Goal: Task Accomplishment & Management: Use online tool/utility

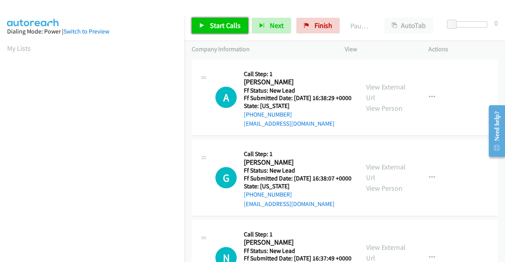
click at [218, 27] on span "Start Calls" at bounding box center [225, 25] width 31 height 9
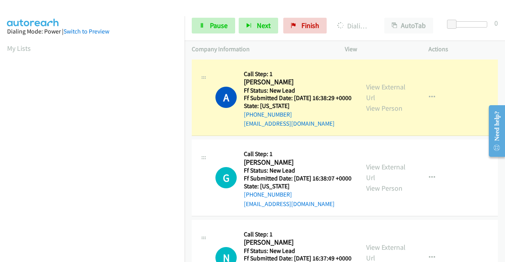
scroll to position [180, 0]
click at [337, 237] on div "N Callback Scheduled Call Step: 1 Nicole Wilson America/Chicago Ff Status: New …" at bounding box center [345, 258] width 306 height 77
click at [0, 120] on aside "Dialing Mode: Power | Switch to Preview My Lists" at bounding box center [92, 60] width 185 height 437
click at [374, 87] on link "View External Url" at bounding box center [385, 92] width 39 height 20
click at [233, 77] on div "A Callback Scheduled Call Step: 1 Amy Kleinpeter America/Chicago Ff Status: New…" at bounding box center [283, 98] width 136 height 62
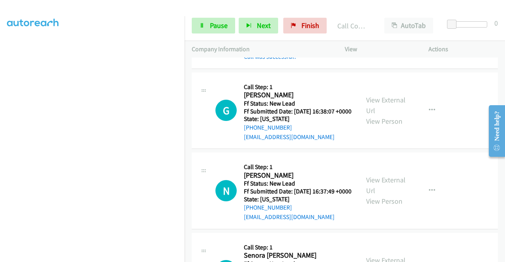
scroll to position [100, 0]
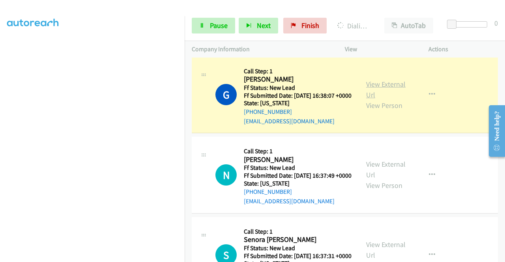
click at [377, 98] on link "View External Url" at bounding box center [385, 90] width 39 height 20
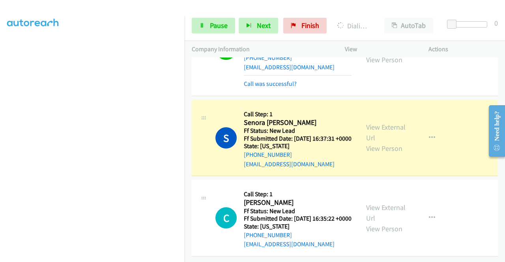
scroll to position [205, 0]
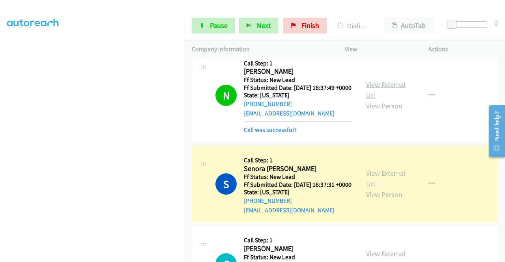
click at [385, 100] on link "View External Url" at bounding box center [385, 90] width 39 height 20
click at [378, 189] on link "View External Url" at bounding box center [385, 179] width 39 height 20
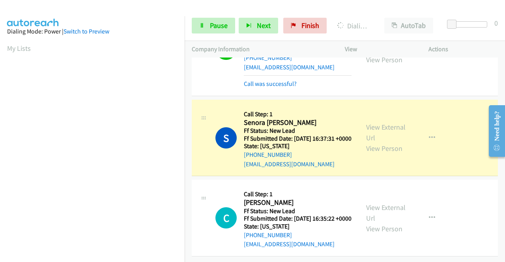
scroll to position [180, 0]
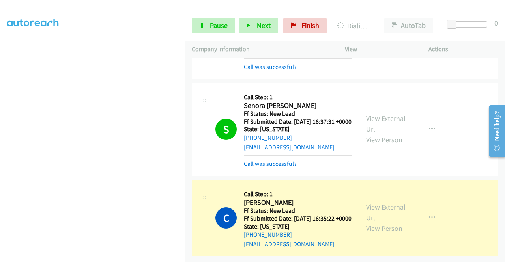
click at [368, 219] on div "View External Url View Person" at bounding box center [386, 218] width 41 height 32
click at [368, 215] on link "View External Url" at bounding box center [385, 213] width 39 height 20
click at [215, 21] on span "Pause" at bounding box center [219, 25] width 18 height 9
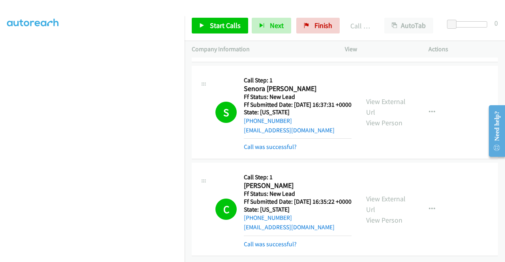
scroll to position [0, 0]
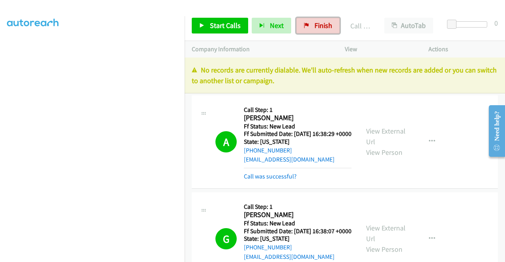
drag, startPoint x: 321, startPoint y: 24, endPoint x: 279, endPoint y: 44, distance: 46.4
click at [321, 24] on span "Finish" at bounding box center [323, 25] width 18 height 9
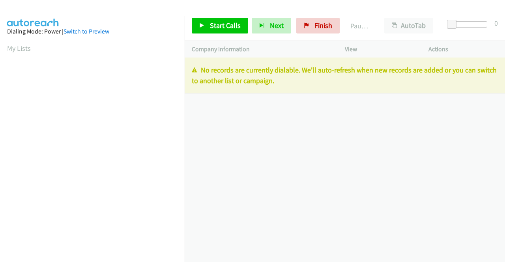
click at [326, 37] on div "Start Calls Pause Next Finish Paused AutoTab AutoTab 0" at bounding box center [345, 26] width 320 height 30
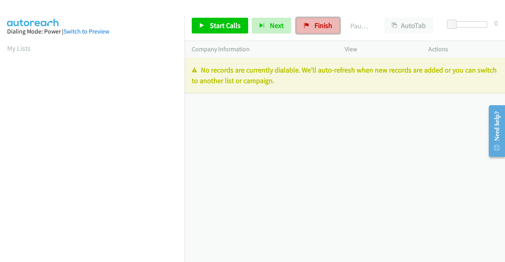
click at [323, 30] on link "Finish" at bounding box center [317, 26] width 43 height 16
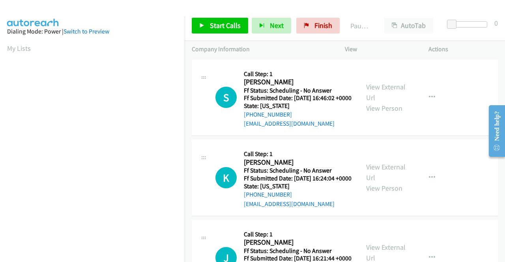
click at [231, 62] on div "S Callback Scheduled Call Step: 1 Sarah Minor America/New_York Ff Status: Sched…" at bounding box center [345, 98] width 306 height 77
click at [292, 77] on h5 "Call Step: 1" at bounding box center [298, 74] width 108 height 8
click at [239, 21] on span "Start Calls" at bounding box center [225, 25] width 31 height 9
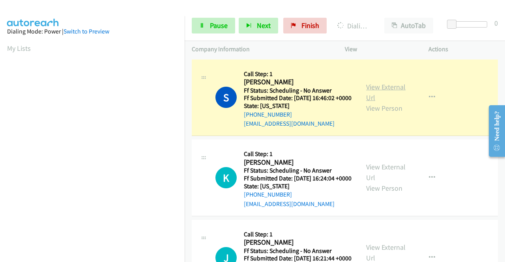
click at [375, 89] on link "View External Url" at bounding box center [385, 92] width 39 height 20
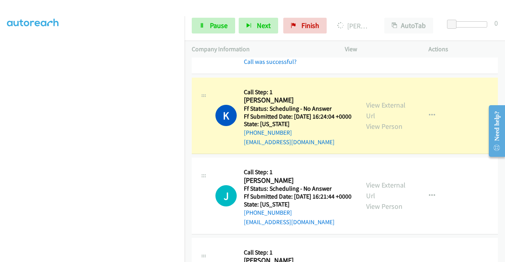
scroll to position [100, 0]
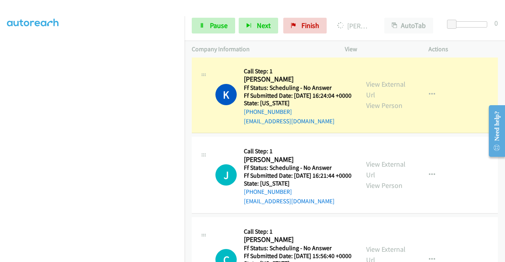
click at [394, 106] on div "View External Url View Person" at bounding box center [386, 95] width 41 height 32
click at [383, 96] on link "View External Url" at bounding box center [385, 90] width 39 height 20
click at [217, 21] on span "Pause" at bounding box center [219, 25] width 18 height 9
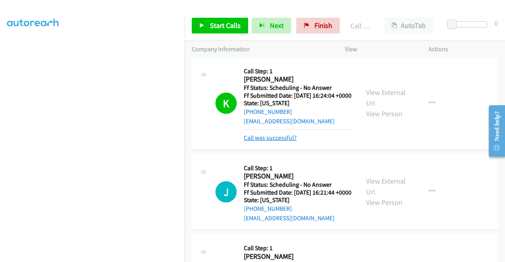
click at [283, 142] on link "Call was successful?" at bounding box center [270, 137] width 53 height 7
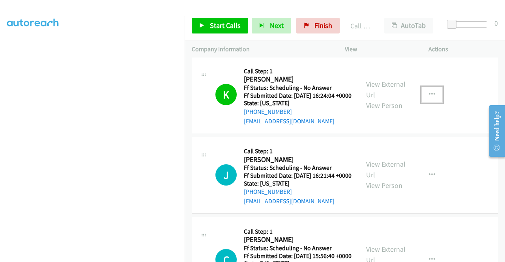
click at [421, 103] on button "button" at bounding box center [431, 95] width 21 height 16
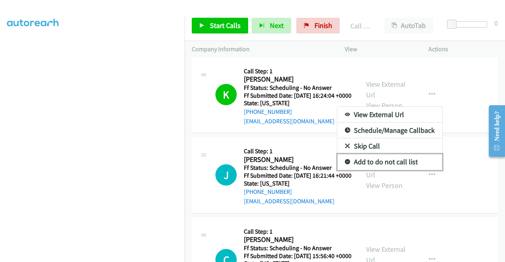
click at [376, 170] on link "Add to do not call list" at bounding box center [389, 162] width 105 height 16
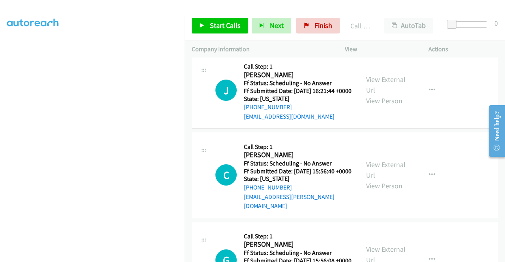
scroll to position [189, 0]
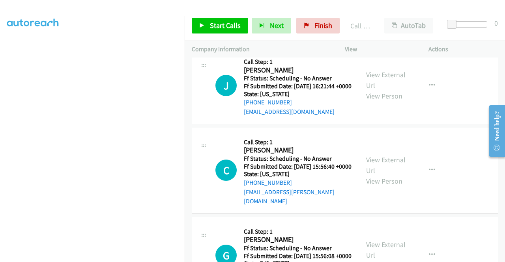
click at [226, 63] on div "J Callback Scheduled Call Step: 1 Jennifer Hearon America/New_York Ff Status: S…" at bounding box center [345, 85] width 306 height 77
click at [222, 27] on span "Start Calls" at bounding box center [225, 25] width 31 height 9
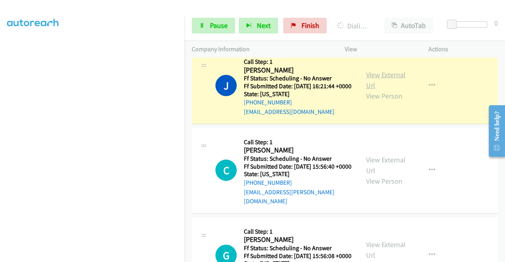
click at [379, 90] on link "View External Url" at bounding box center [385, 80] width 39 height 20
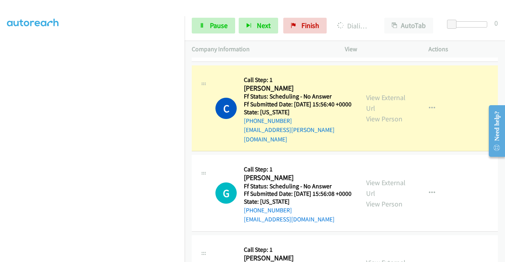
scroll to position [289, 0]
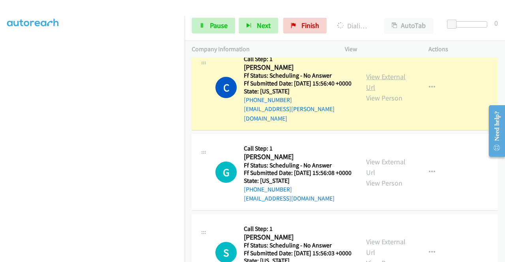
click at [387, 92] on link "View External Url" at bounding box center [385, 82] width 39 height 20
click at [209, 18] on link "Pause" at bounding box center [213, 26] width 43 height 16
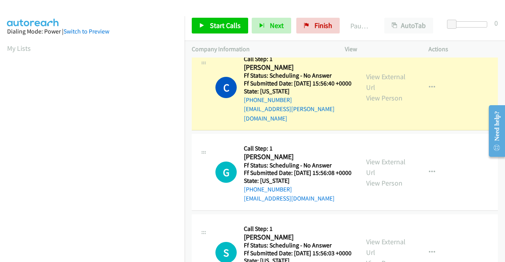
scroll to position [180, 0]
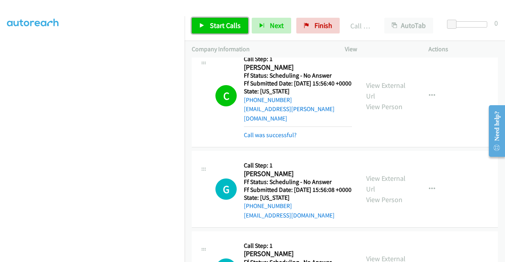
click at [230, 19] on link "Start Calls" at bounding box center [220, 26] width 56 height 16
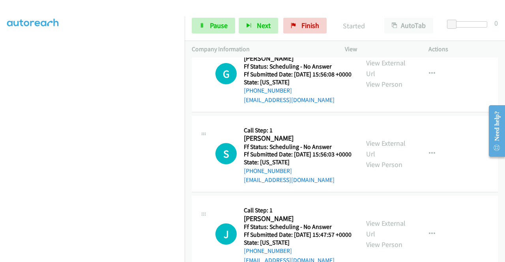
scroll to position [420, 0]
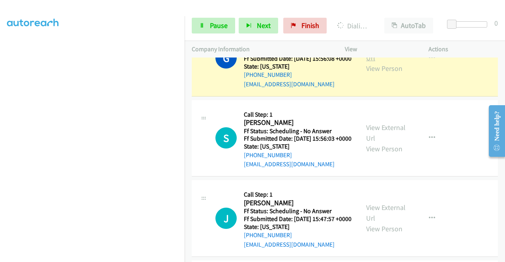
click at [383, 62] on link "View External Url" at bounding box center [385, 53] width 39 height 20
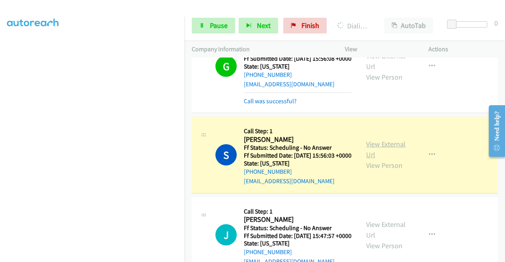
click at [374, 159] on link "View External Url" at bounding box center [385, 150] width 39 height 20
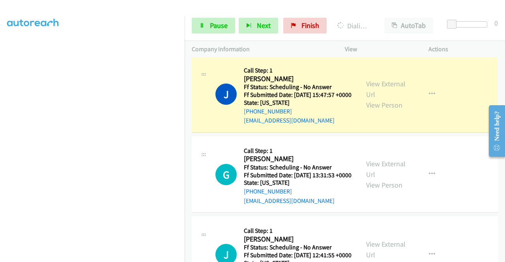
scroll to position [589, 0]
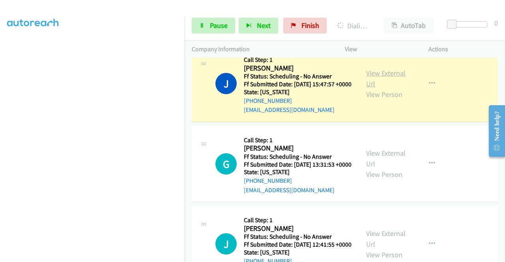
click at [383, 88] on link "View External Url" at bounding box center [385, 79] width 39 height 20
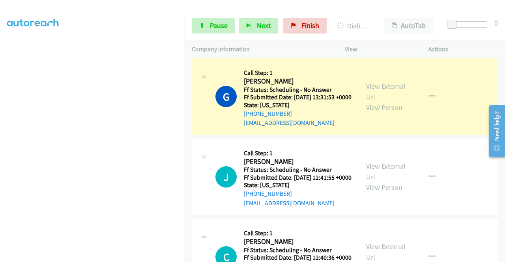
scroll to position [704, 0]
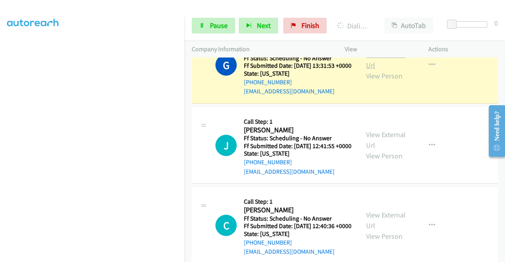
click at [369, 70] on link "View External Url" at bounding box center [385, 60] width 39 height 20
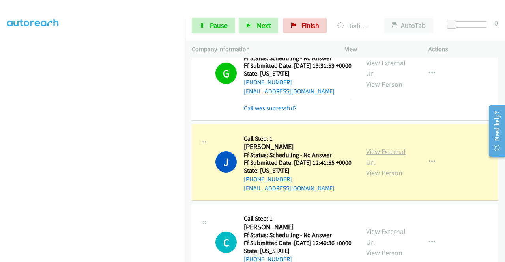
click at [370, 167] on link "View External Url" at bounding box center [385, 157] width 39 height 20
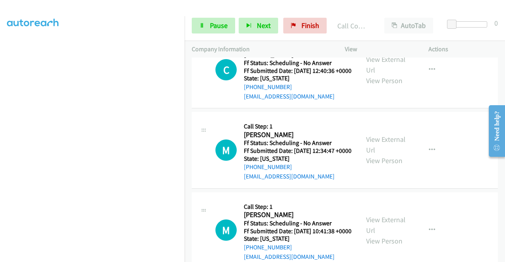
scroll to position [902, 0]
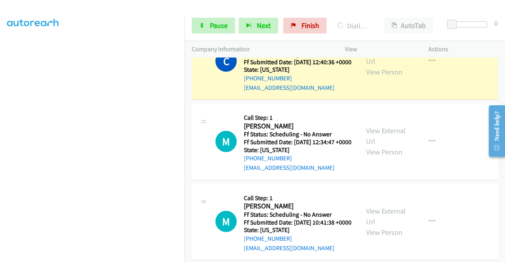
click at [359, 93] on div "View External Url View Person View External Url Email Schedule/Manage Callback …" at bounding box center [404, 61] width 91 height 62
click at [379, 66] on link "View External Url" at bounding box center [385, 56] width 39 height 20
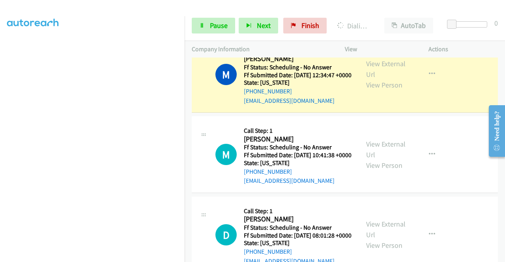
scroll to position [1028, 0]
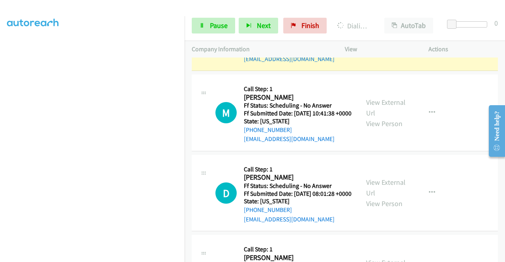
click at [366, 37] on link "View External Url" at bounding box center [385, 27] width 39 height 20
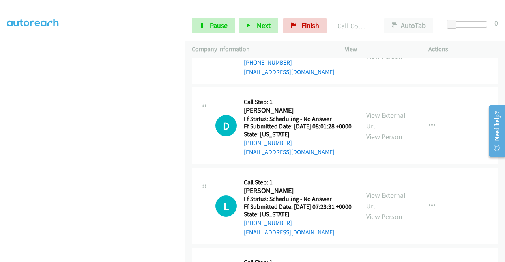
scroll to position [1134, 0]
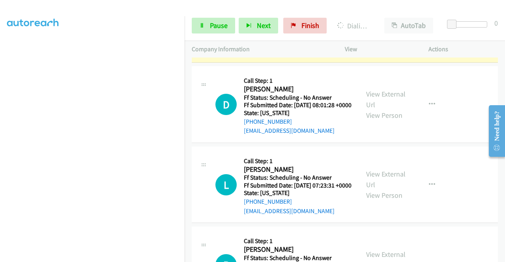
click at [375, 29] on link "View External Url" at bounding box center [385, 19] width 39 height 20
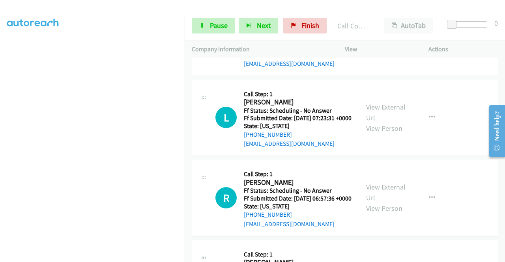
scroll to position [1254, 0]
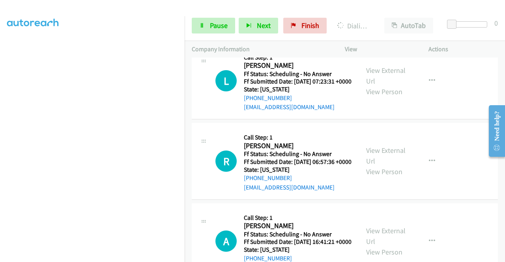
click at [204, 18] on link "Pause" at bounding box center [213, 26] width 43 height 16
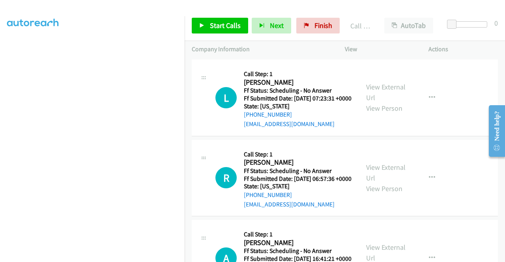
click at [222, 14] on div "Start Calls Pause Next Finish Call Completed AutoTab AutoTab 0" at bounding box center [345, 26] width 320 height 30
click at [213, 23] on span "Start Calls" at bounding box center [225, 25] width 31 height 9
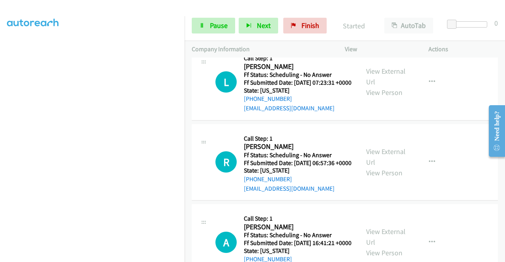
scroll to position [1328, 0]
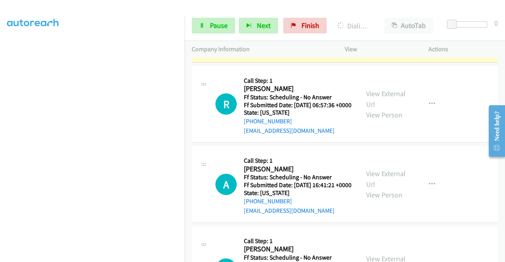
click at [377, 28] on link "View External Url" at bounding box center [385, 19] width 39 height 20
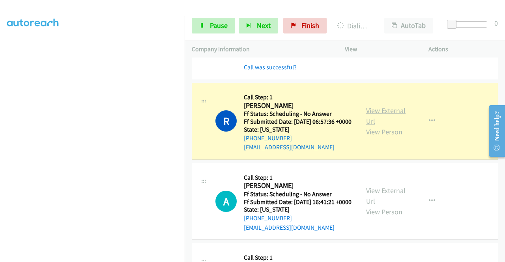
click at [379, 126] on link "View External Url" at bounding box center [385, 116] width 39 height 20
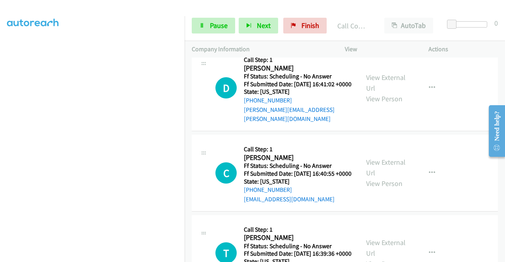
scroll to position [1544, 0]
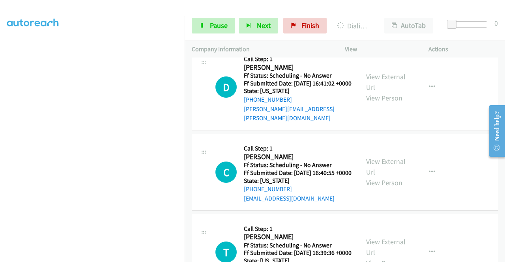
click at [385, 19] on div "View External Url View Person" at bounding box center [386, 3] width 41 height 32
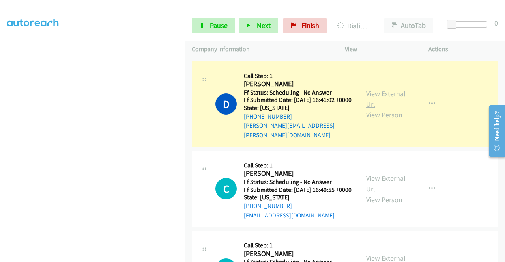
click at [369, 109] on link "View External Url" at bounding box center [385, 99] width 39 height 20
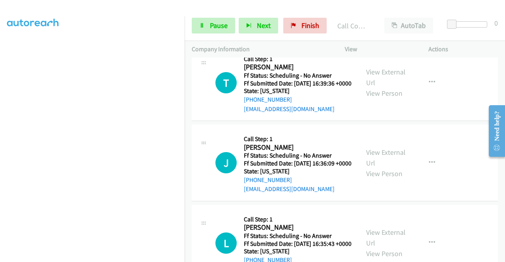
scroll to position [1749, 0]
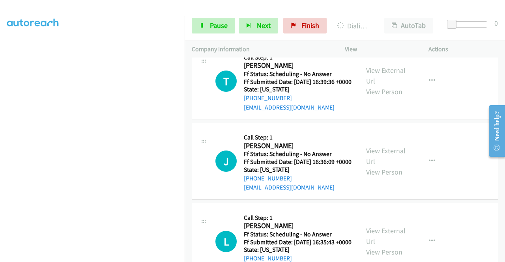
click at [213, 27] on span "Pause" at bounding box center [219, 25] width 18 height 9
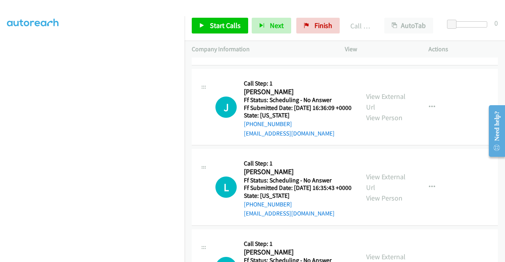
scroll to position [1822, 0]
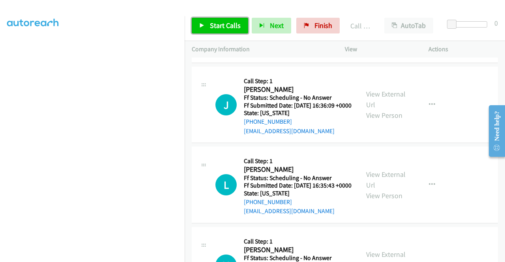
click at [227, 31] on link "Start Calls" at bounding box center [220, 26] width 56 height 16
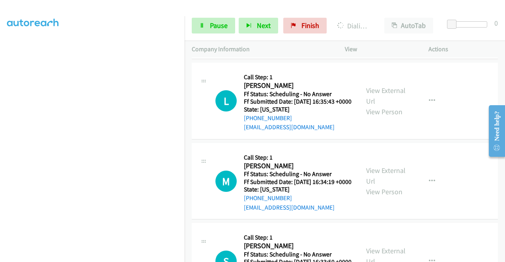
scroll to position [1845, 0]
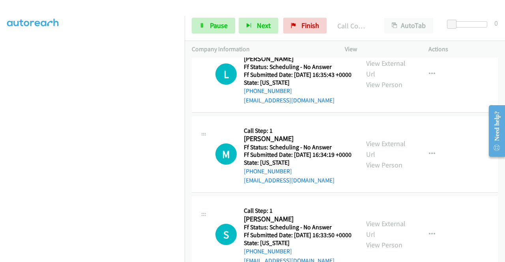
scroll to position [1966, 0]
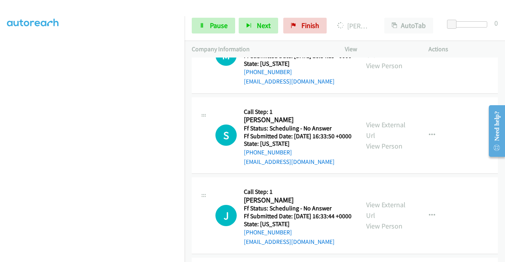
scroll to position [2076, 0]
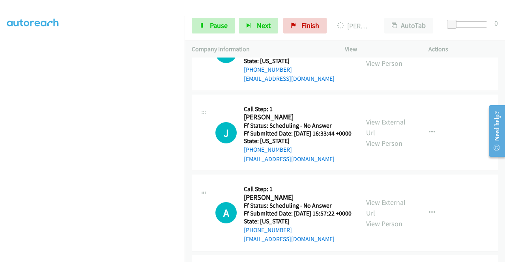
scroll to position [2208, 0]
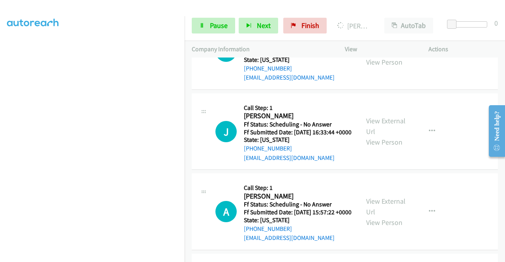
scroll to position [2161, 0]
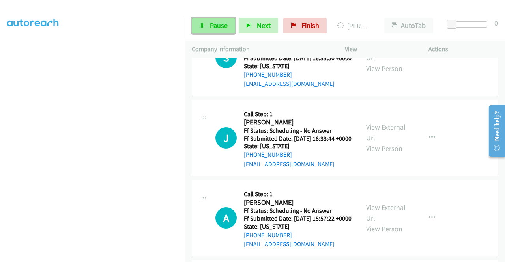
click at [209, 25] on link "Pause" at bounding box center [213, 26] width 43 height 16
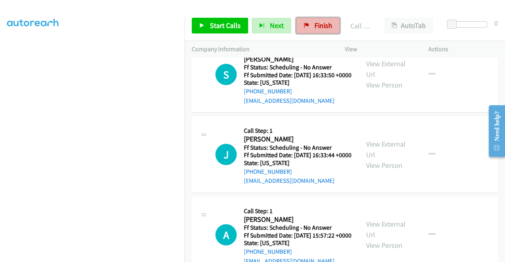
click at [318, 30] on span "Finish" at bounding box center [323, 25] width 18 height 9
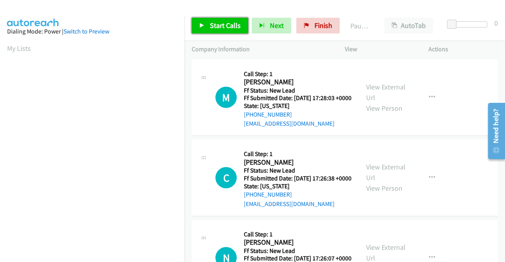
click at [211, 28] on span "Start Calls" at bounding box center [225, 25] width 31 height 9
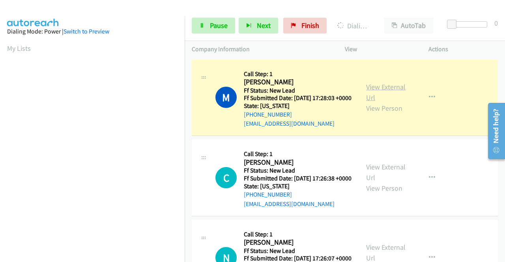
click at [375, 93] on link "View External Url" at bounding box center [385, 92] width 39 height 20
click at [203, 24] on icon at bounding box center [202, 26] width 6 height 6
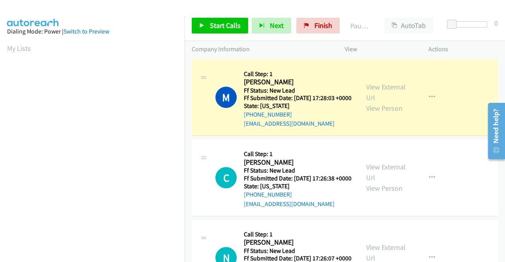
scroll to position [180, 0]
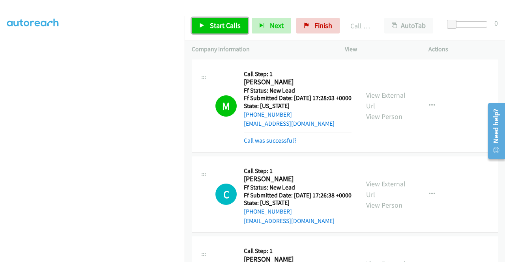
click at [235, 26] on span "Start Calls" at bounding box center [225, 25] width 31 height 9
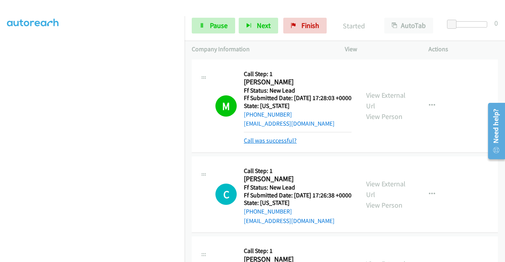
click at [278, 144] on link "Call was successful?" at bounding box center [270, 140] width 53 height 7
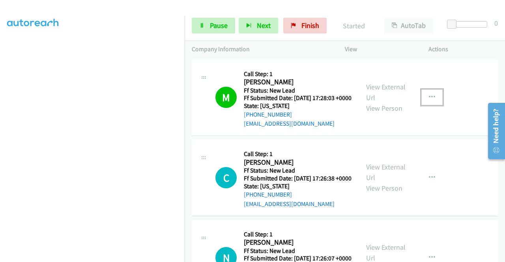
click at [423, 104] on button "button" at bounding box center [431, 98] width 21 height 16
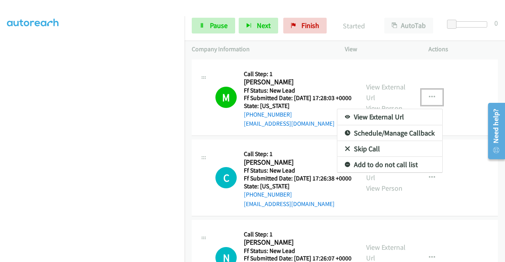
click at [362, 168] on link "Add to do not call list" at bounding box center [389, 165] width 105 height 16
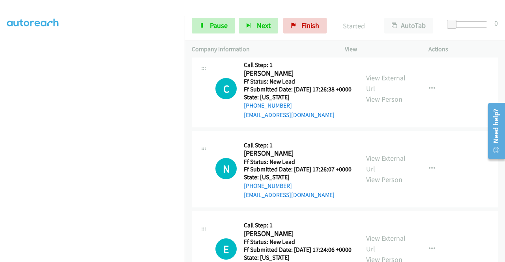
scroll to position [100, 0]
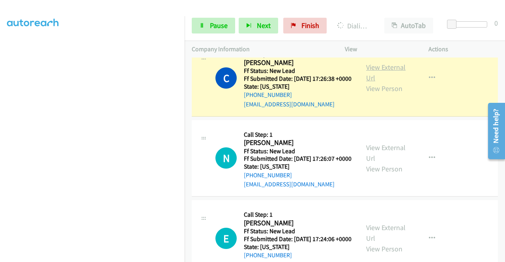
click at [384, 75] on link "View External Url" at bounding box center [385, 73] width 39 height 20
drag, startPoint x: 0, startPoint y: 93, endPoint x: 22, endPoint y: 122, distance: 36.3
click at [0, 93] on aside "Dialing Mode: Power | Switch to Preview My Lists" at bounding box center [92, 60] width 185 height 437
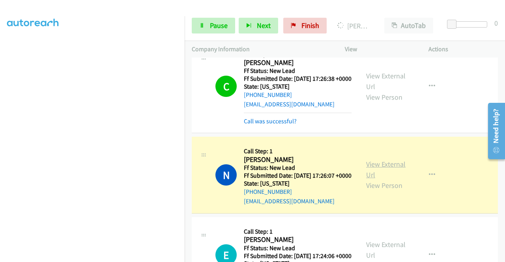
click at [379, 179] on link "View External Url" at bounding box center [385, 170] width 39 height 20
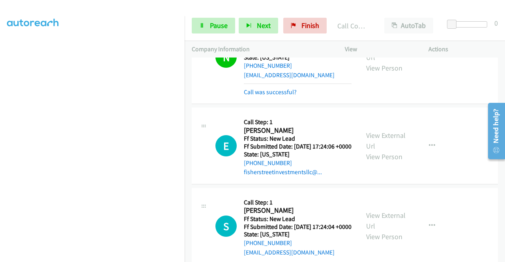
scroll to position [234, 0]
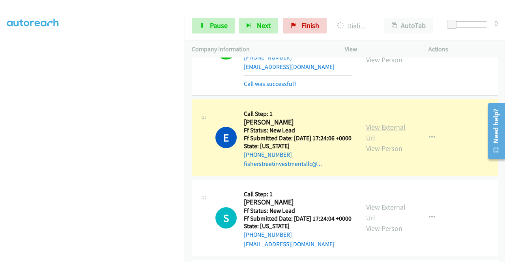
click at [390, 142] on link "View External Url" at bounding box center [385, 133] width 39 height 20
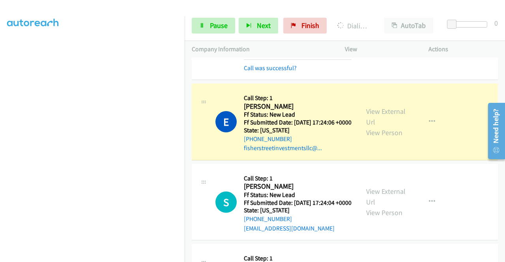
scroll to position [313, 0]
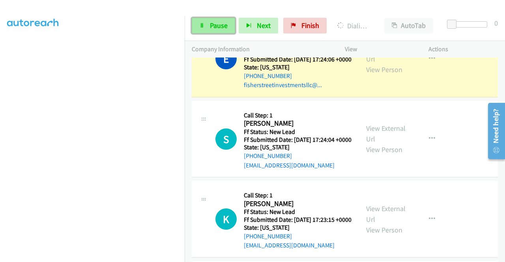
click at [196, 31] on link "Pause" at bounding box center [213, 26] width 43 height 16
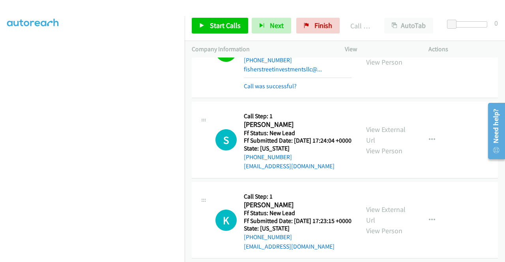
scroll to position [371, 0]
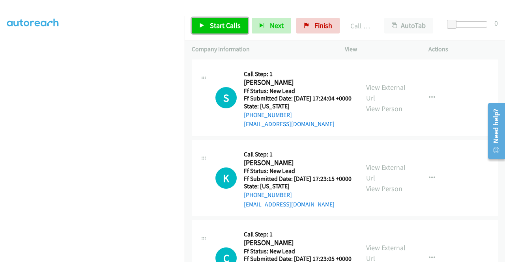
click at [235, 23] on span "Start Calls" at bounding box center [225, 25] width 31 height 9
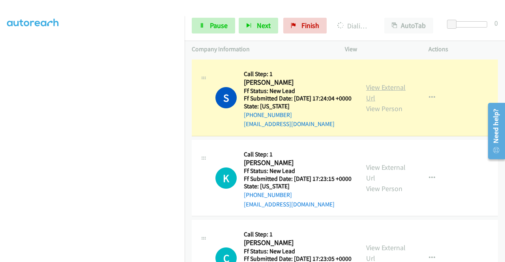
click at [380, 103] on link "View External Url" at bounding box center [385, 93] width 39 height 20
click at [0, 87] on aside "Dialing Mode: Power | Switch to Preview My Lists" at bounding box center [92, 60] width 185 height 437
click at [0, 115] on aside "Dialing Mode: Power | Switch to Preview My Lists" at bounding box center [92, 60] width 185 height 437
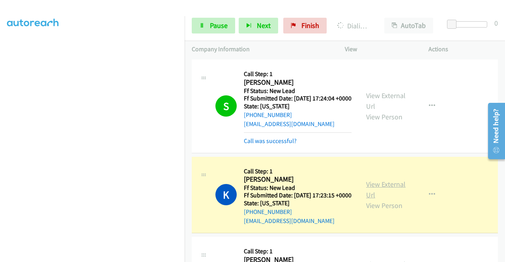
click at [394, 200] on link "View External Url" at bounding box center [385, 190] width 39 height 20
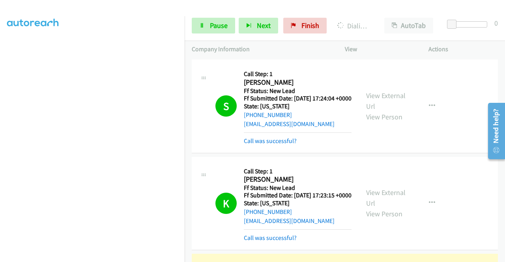
click at [499, 249] on td "K Callback Scheduled Call Step: 1 Kristin Inger America/Los_Angeles Ff Status: …" at bounding box center [345, 203] width 320 height 97
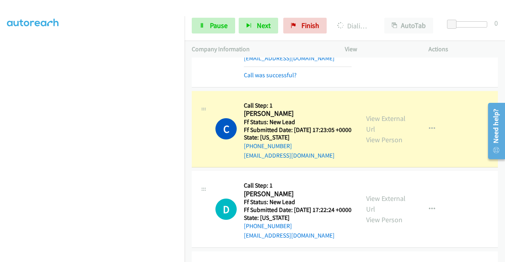
scroll to position [555, 0]
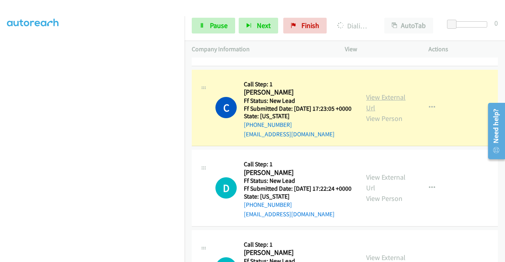
click at [381, 112] on link "View External Url" at bounding box center [385, 103] width 39 height 20
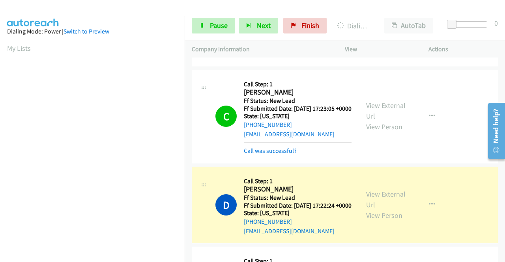
scroll to position [180, 0]
click at [504, 258] on div "+1 415-964-1034 Call failed - Please reload the list and try again The Callbar …" at bounding box center [345, 160] width 320 height 205
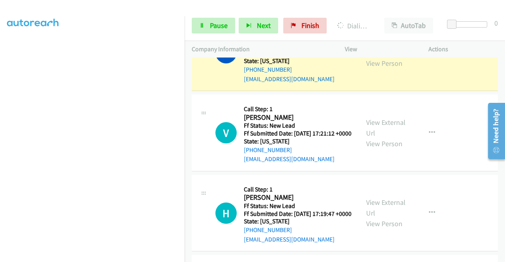
scroll to position [718, 0]
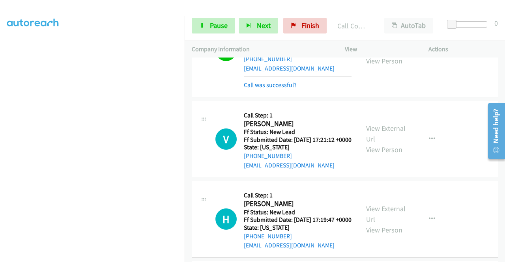
click at [383, 66] on div "View External Url View Person" at bounding box center [386, 50] width 41 height 32
click at [379, 55] on link "View External Url" at bounding box center [385, 45] width 39 height 20
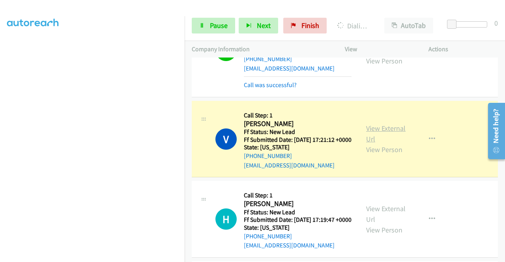
click at [372, 144] on link "View External Url" at bounding box center [385, 134] width 39 height 20
drag, startPoint x: 0, startPoint y: 116, endPoint x: 13, endPoint y: 119, distance: 13.8
click at [0, 116] on aside "Dialing Mode: Power | Switch to Preview My Lists" at bounding box center [92, 60] width 185 height 437
click at [194, 26] on link "Pause" at bounding box center [213, 26] width 43 height 16
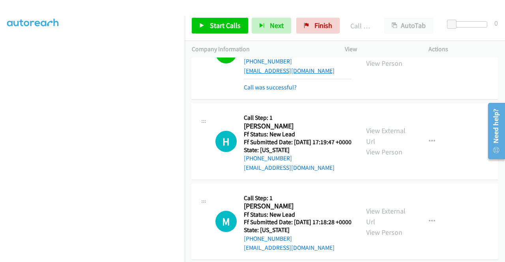
scroll to position [829, 0]
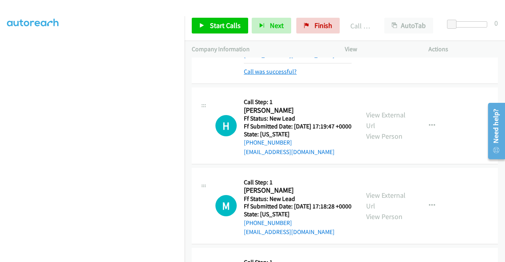
click at [265, 75] on link "Call was successful?" at bounding box center [270, 71] width 53 height 7
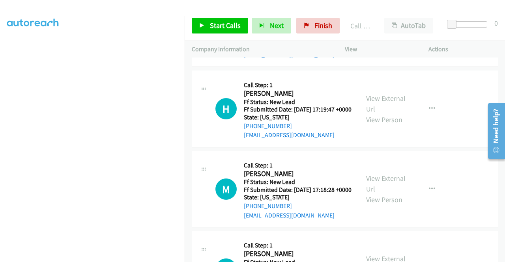
click at [429, 32] on icon "button" at bounding box center [432, 29] width 6 height 6
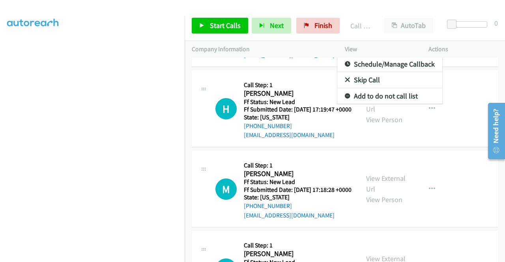
click at [375, 104] on link "Add to do not call list" at bounding box center [389, 96] width 105 height 16
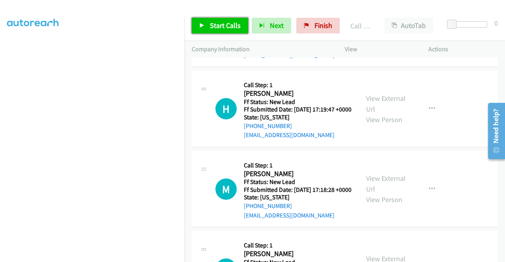
click at [235, 22] on span "Start Calls" at bounding box center [225, 25] width 31 height 9
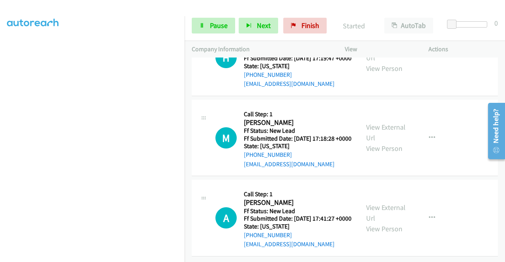
scroll to position [897, 0]
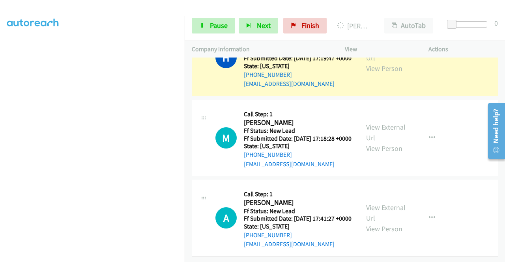
click at [374, 62] on link "View External Url" at bounding box center [385, 53] width 39 height 20
click at [0, 90] on aside "Dialing Mode: Power | Switch to Preview My Lists" at bounding box center [92, 60] width 185 height 437
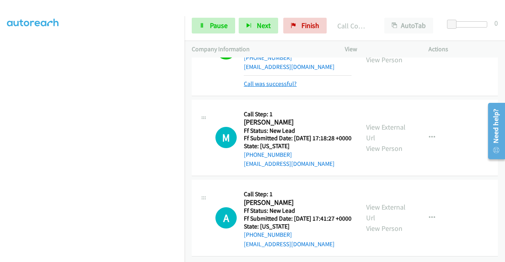
click at [263, 88] on link "Call was successful?" at bounding box center [270, 83] width 53 height 7
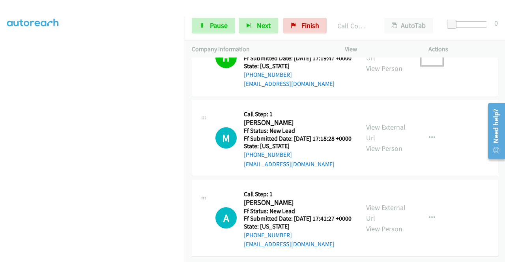
click at [424, 65] on button "button" at bounding box center [431, 58] width 21 height 16
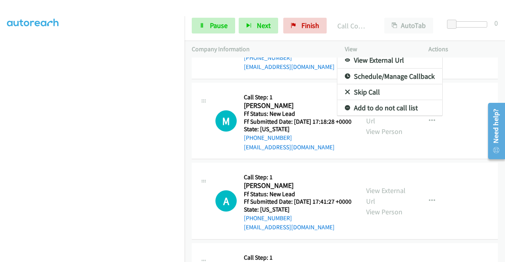
click at [368, 116] on link "Add to do not call list" at bounding box center [389, 108] width 105 height 16
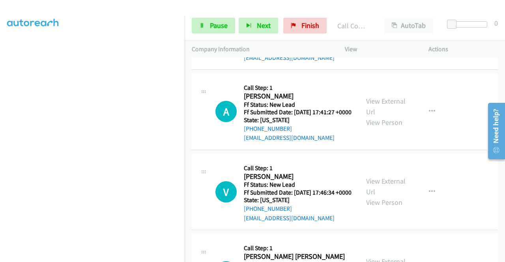
scroll to position [1007, 0]
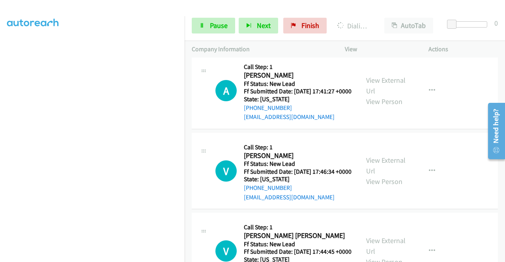
click at [375, 15] on link "View External Url" at bounding box center [385, 5] width 39 height 20
click at [0, 103] on aside "Dialing Mode: Power | Switch to Preview My Lists" at bounding box center [92, 60] width 185 height 437
click at [200, 29] on link "Pause" at bounding box center [213, 26] width 43 height 16
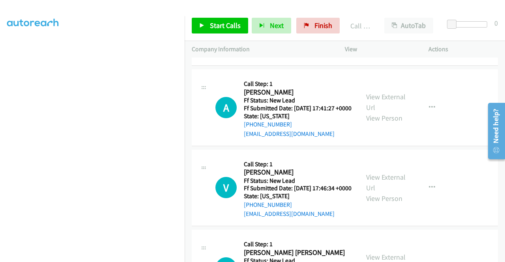
click at [311, 34] on div "Start Calls Pause Next Finish Call Completed AutoTab AutoTab 0" at bounding box center [345, 26] width 320 height 30
click at [309, 29] on link "Finish" at bounding box center [317, 26] width 43 height 16
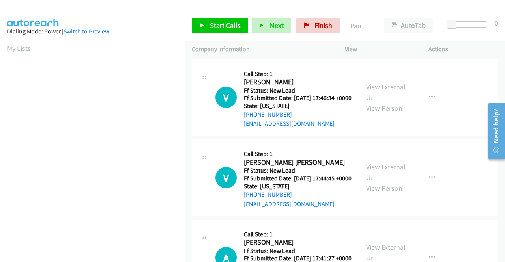
click at [329, 120] on div "[PHONE_NUMBER]" at bounding box center [298, 114] width 108 height 9
click at [211, 18] on link "Start Calls" at bounding box center [220, 26] width 56 height 16
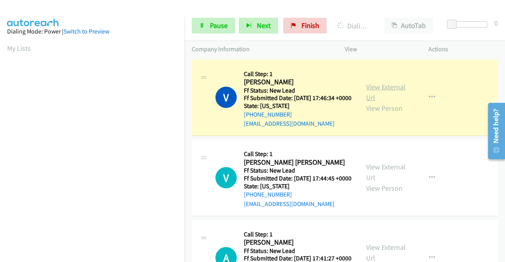
click at [383, 94] on link "View External Url" at bounding box center [385, 92] width 39 height 20
click at [0, 99] on aside "Dialing Mode: Power | Switch to Preview My Lists" at bounding box center [92, 60] width 185 height 437
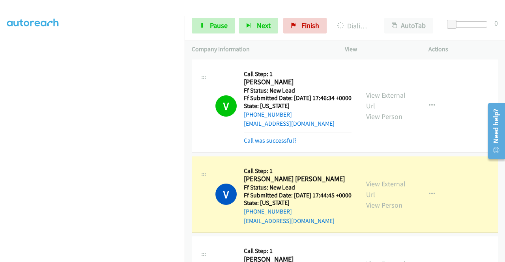
click at [383, 191] on div "View External Url View Person" at bounding box center [386, 195] width 41 height 32
click at [383, 198] on link "View External Url" at bounding box center [385, 189] width 39 height 20
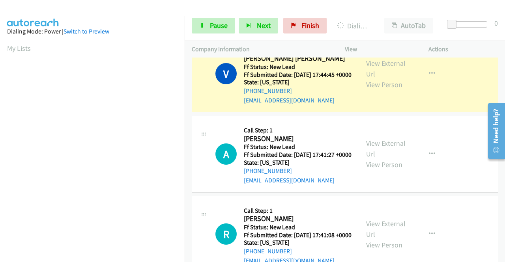
scroll to position [180, 0]
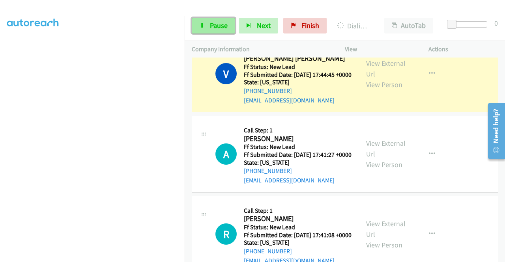
click at [210, 25] on span "Pause" at bounding box center [219, 25] width 18 height 9
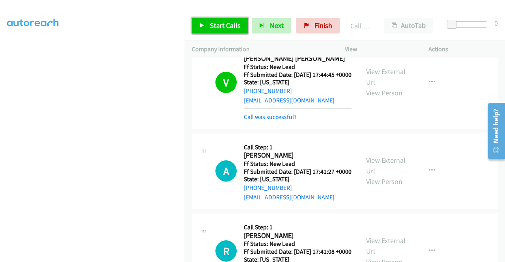
click at [207, 26] on link "Start Calls" at bounding box center [220, 26] width 56 height 16
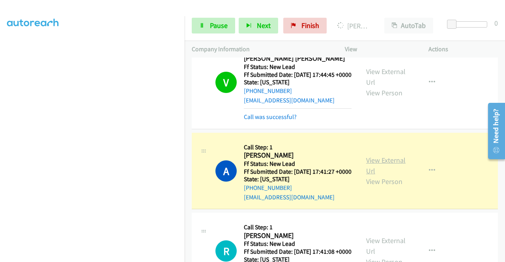
click at [389, 176] on link "View External Url" at bounding box center [385, 166] width 39 height 20
click at [0, 105] on aside "Dialing Mode: Power | Switch to Preview My Lists" at bounding box center [92, 60] width 185 height 437
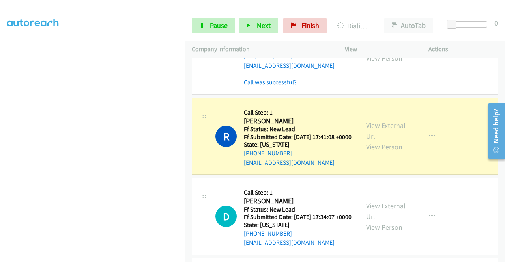
scroll to position [200, 0]
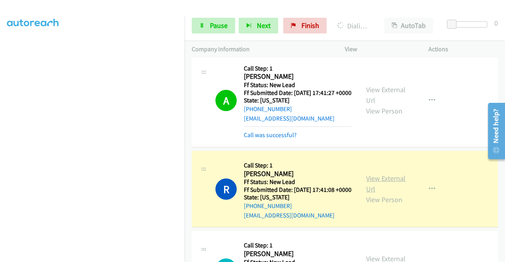
click at [369, 194] on link "View External Url" at bounding box center [385, 184] width 39 height 20
click at [194, 28] on link "Pause" at bounding box center [213, 26] width 43 height 16
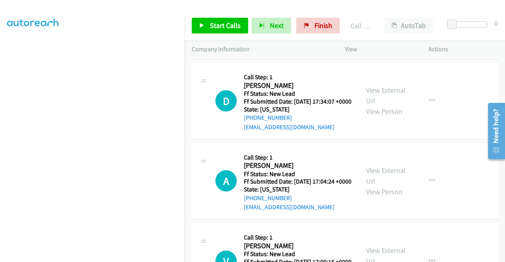
scroll to position [412, 0]
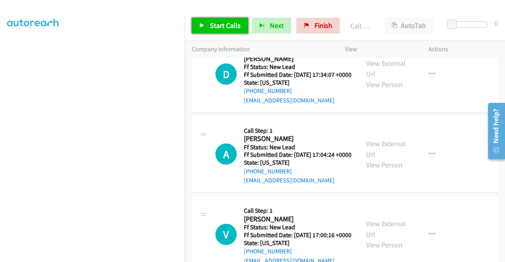
click at [232, 19] on link "Start Calls" at bounding box center [220, 26] width 56 height 16
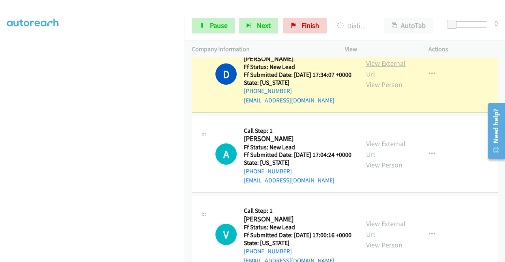
click at [377, 78] on link "View External Url" at bounding box center [385, 69] width 39 height 20
click at [1, 123] on aside "Dialing Mode: Power | Switch to Preview My Lists" at bounding box center [92, 60] width 185 height 437
drag, startPoint x: 185, startPoint y: 146, endPoint x: 183, endPoint y: 153, distance: 6.9
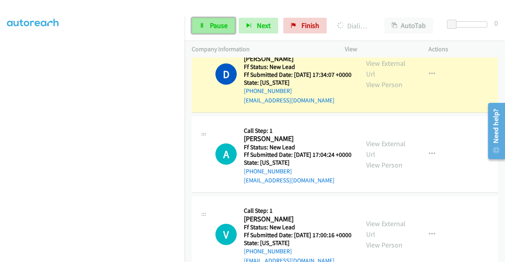
click at [218, 29] on span "Pause" at bounding box center [219, 25] width 18 height 9
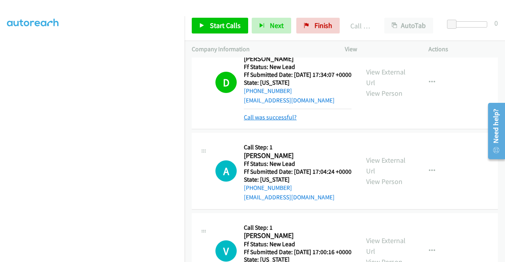
click at [288, 121] on link "Call was successful?" at bounding box center [270, 117] width 53 height 7
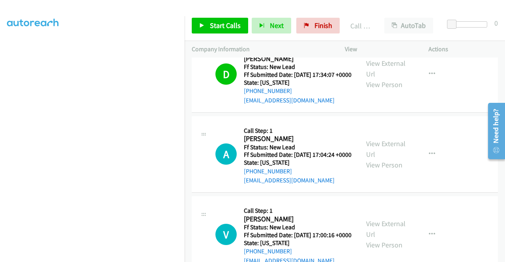
click at [503, 259] on div "[PHONE_NUMBER] Call failed - Please reload the list and try again The Callbar F…" at bounding box center [345, 160] width 320 height 205
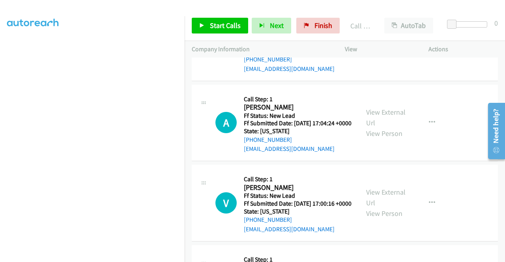
scroll to position [459, 0]
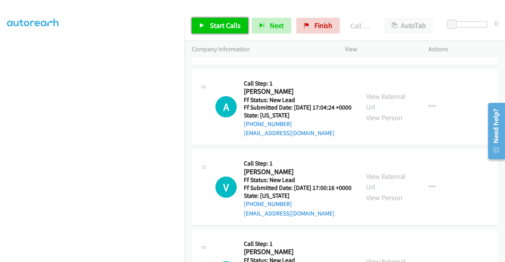
click at [208, 27] on link "Start Calls" at bounding box center [220, 26] width 56 height 16
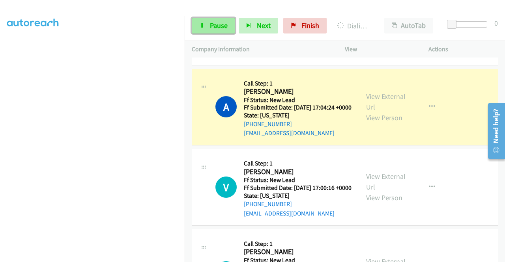
click at [207, 28] on link "Pause" at bounding box center [213, 26] width 43 height 16
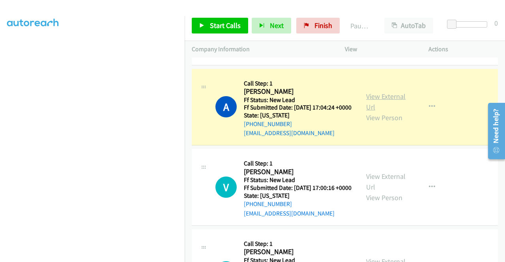
click at [379, 112] on link "View External Url" at bounding box center [385, 102] width 39 height 20
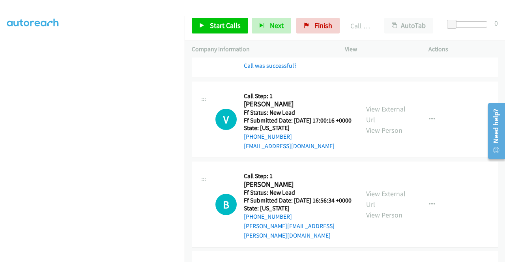
scroll to position [559, 0]
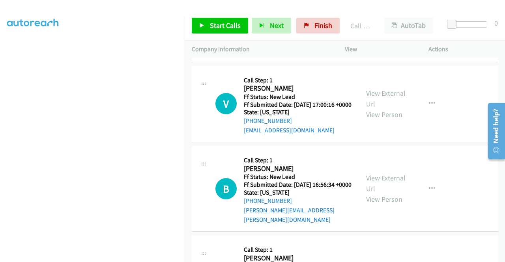
click at [264, 54] on link "Call was successful?" at bounding box center [270, 49] width 53 height 7
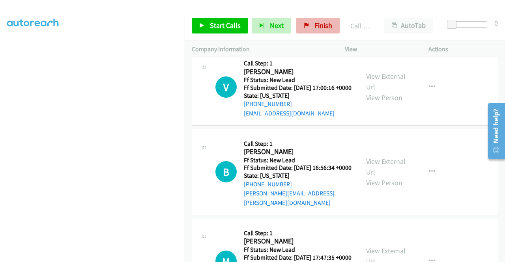
scroll to position [551, 0]
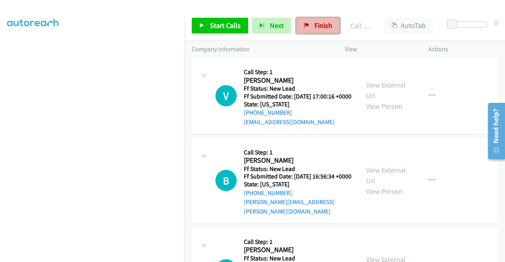
click at [319, 26] on span "Finish" at bounding box center [323, 25] width 18 height 9
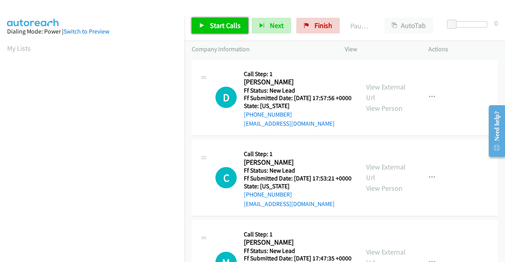
click at [218, 24] on span "Start Calls" at bounding box center [225, 25] width 31 height 9
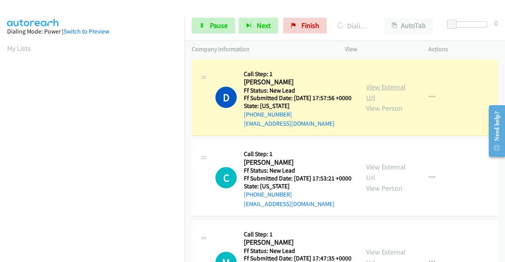
click at [378, 93] on link "View External Url" at bounding box center [385, 92] width 39 height 20
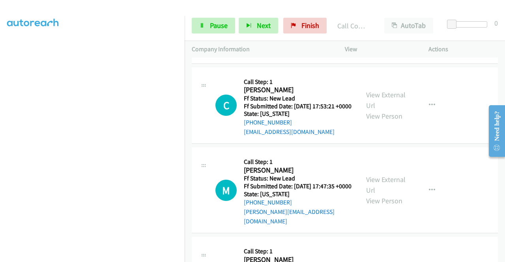
scroll to position [106, 0]
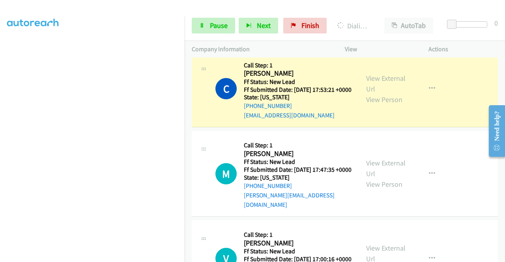
click at [368, 84] on div "View External Url View Person View External Url Email Schedule/Manage Callback …" at bounding box center [404, 89] width 91 height 62
click at [370, 90] on link "View External Url" at bounding box center [385, 84] width 39 height 20
click at [0, 92] on aside "Dialing Mode: Power | Switch to Preview My Lists" at bounding box center [92, 60] width 185 height 437
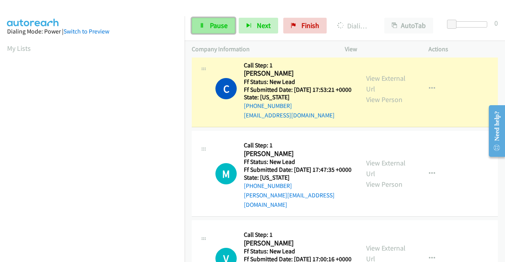
click at [205, 24] on link "Pause" at bounding box center [213, 26] width 43 height 16
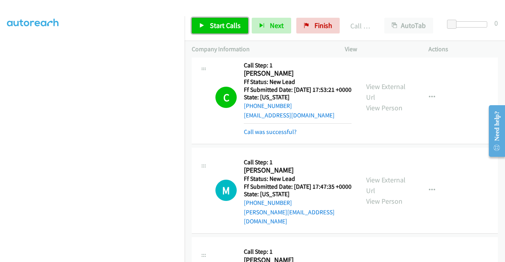
click at [226, 24] on span "Start Calls" at bounding box center [225, 25] width 31 height 9
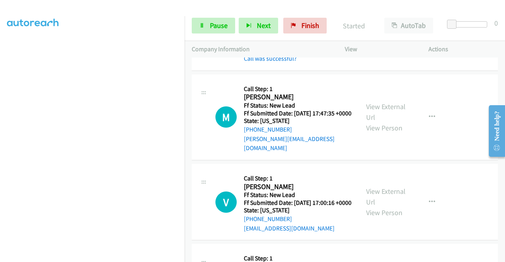
scroll to position [195, 0]
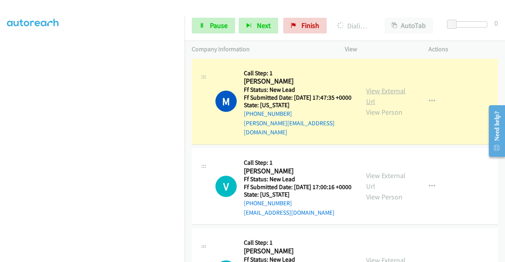
click at [368, 106] on link "View External Url" at bounding box center [385, 96] width 39 height 20
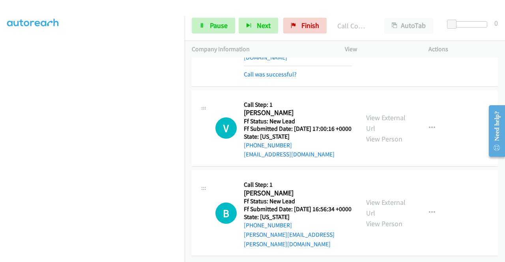
scroll to position [295, 0]
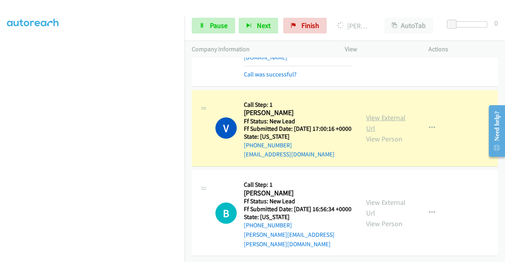
click at [379, 113] on link "View External Url" at bounding box center [385, 123] width 39 height 20
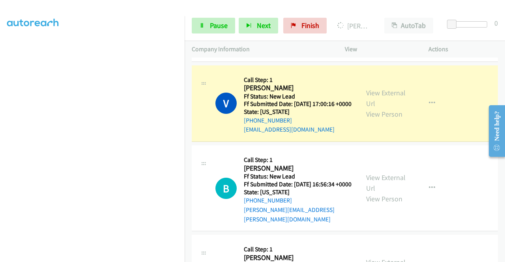
scroll to position [0, 0]
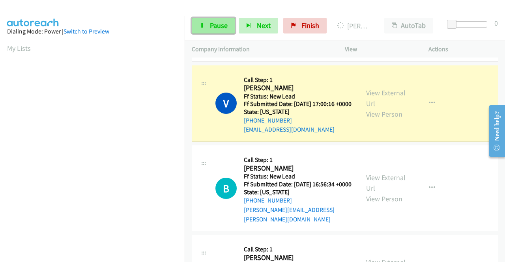
click at [211, 23] on span "Pause" at bounding box center [219, 25] width 18 height 9
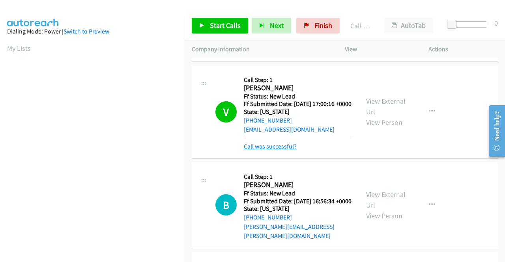
click at [284, 150] on link "Call was successful?" at bounding box center [270, 146] width 53 height 7
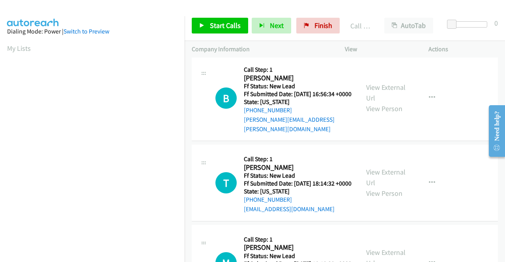
scroll to position [389, 0]
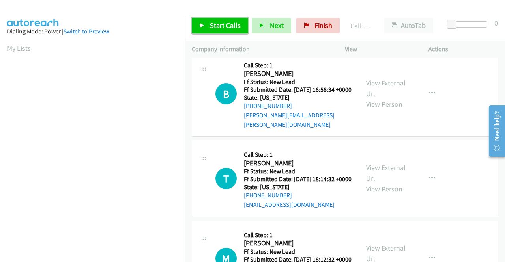
drag, startPoint x: 215, startPoint y: 20, endPoint x: 207, endPoint y: 20, distance: 7.5
click at [207, 20] on link "Start Calls" at bounding box center [220, 26] width 56 height 16
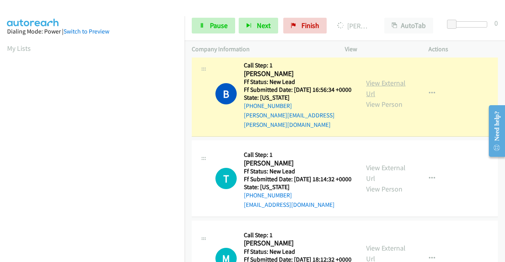
click at [371, 98] on link "View External Url" at bounding box center [385, 88] width 39 height 20
click at [0, 105] on aside "Dialing Mode: Power | Switch to Preview My Lists" at bounding box center [92, 234] width 185 height 437
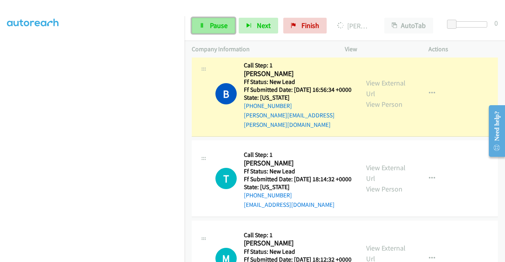
click at [213, 22] on span "Pause" at bounding box center [219, 25] width 18 height 9
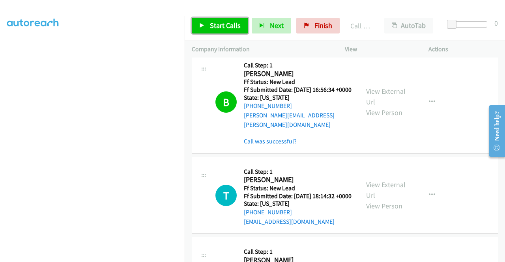
click at [241, 25] on link "Start Calls" at bounding box center [220, 26] width 56 height 16
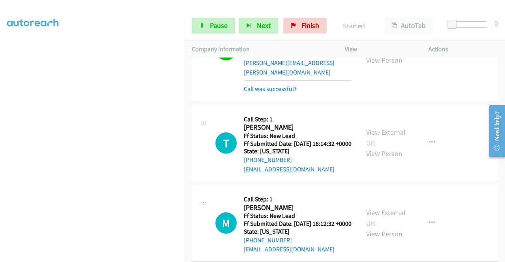
scroll to position [447, 0]
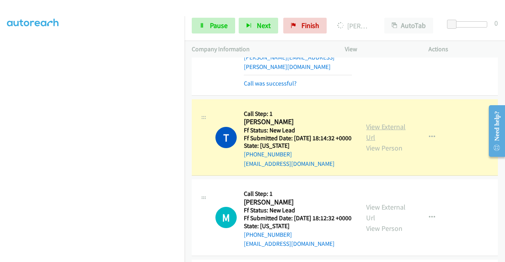
click at [367, 142] on link "View External Url" at bounding box center [385, 132] width 39 height 20
click at [0, 133] on aside "Dialing Mode: Power | Switch to Preview My Lists" at bounding box center [92, 60] width 185 height 437
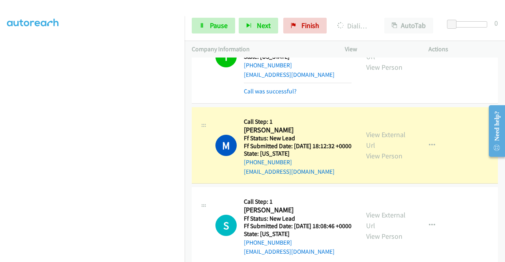
scroll to position [594, 0]
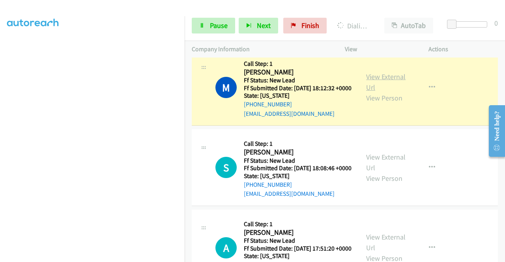
click at [375, 92] on link "View External Url" at bounding box center [385, 82] width 39 height 20
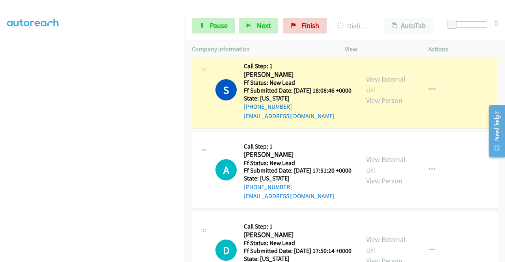
scroll to position [700, 0]
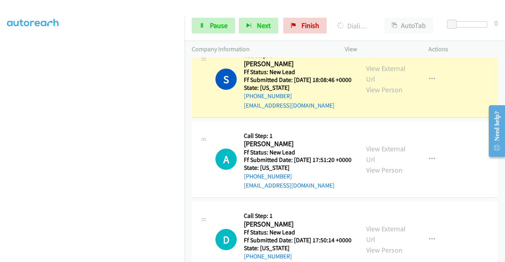
click at [374, 97] on div "View External Url View Person View External Url Email Schedule/Manage Callback …" at bounding box center [404, 79] width 91 height 62
click at [375, 84] on link "View External Url" at bounding box center [385, 74] width 39 height 20
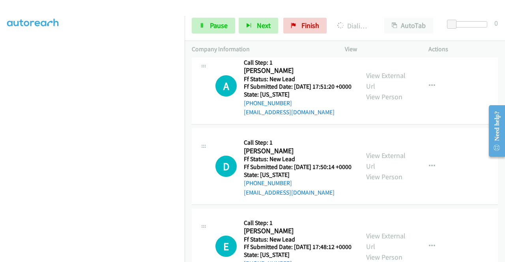
scroll to position [789, 0]
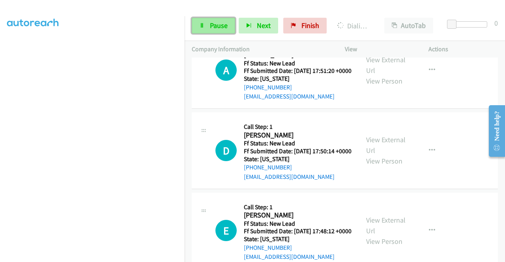
click at [212, 22] on span "Pause" at bounding box center [219, 25] width 18 height 9
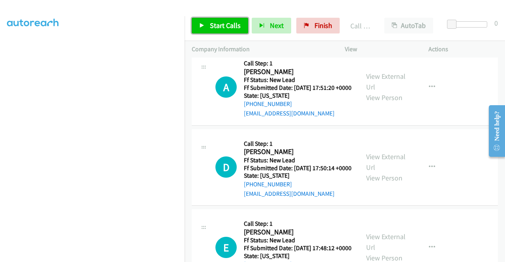
click at [226, 27] on span "Start Calls" at bounding box center [225, 25] width 31 height 9
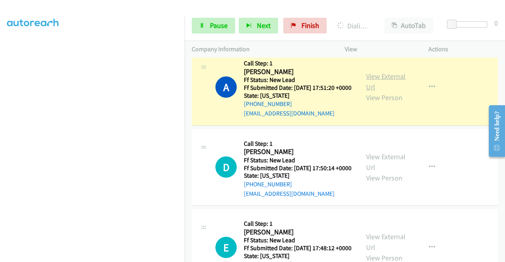
click at [370, 92] on link "View External Url" at bounding box center [385, 82] width 39 height 20
click at [0, 98] on aside "Dialing Mode: Power | Switch to Preview My Lists" at bounding box center [92, 60] width 185 height 437
click at [206, 18] on link "Pause" at bounding box center [213, 26] width 43 height 16
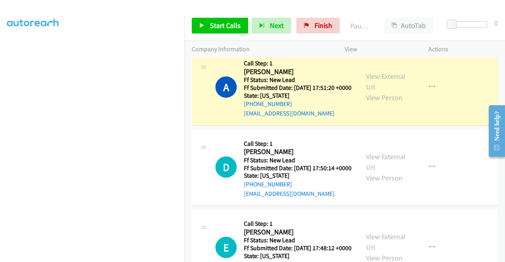
scroll to position [0, 0]
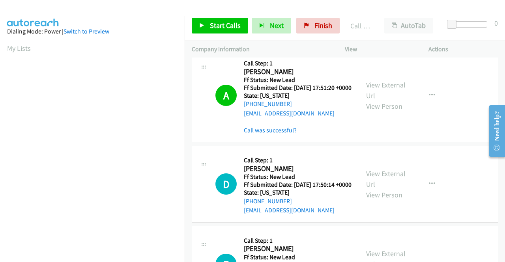
click at [278, 135] on mb0 "Call was successful?" at bounding box center [298, 128] width 108 height 13
click at [275, 134] on link "Call was successful?" at bounding box center [270, 130] width 53 height 7
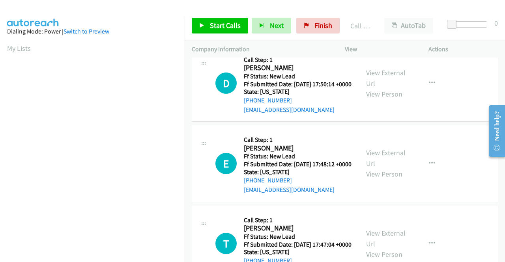
scroll to position [905, 0]
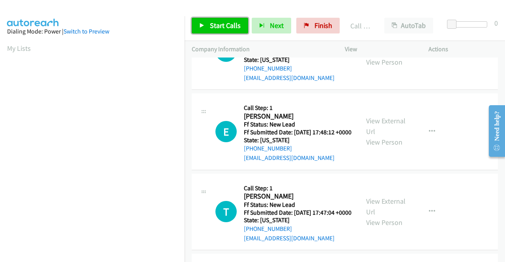
click at [225, 33] on link "Start Calls" at bounding box center [220, 26] width 56 height 16
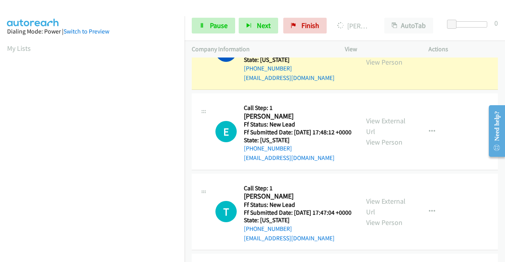
click at [370, 56] on link "View External Url" at bounding box center [385, 46] width 39 height 20
click at [0, 110] on aside "Dialing Mode: Power | Switch to Preview My Lists" at bounding box center [92, 60] width 185 height 437
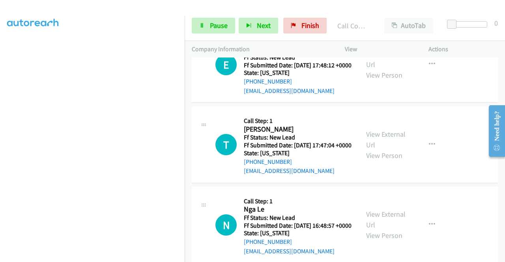
scroll to position [999, 0]
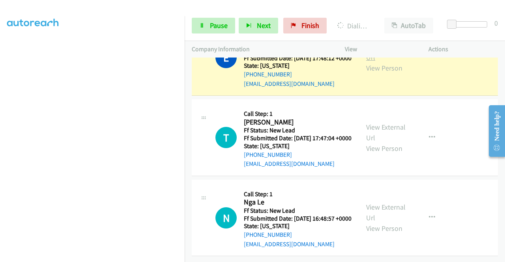
click at [382, 62] on link "View External Url" at bounding box center [385, 52] width 39 height 20
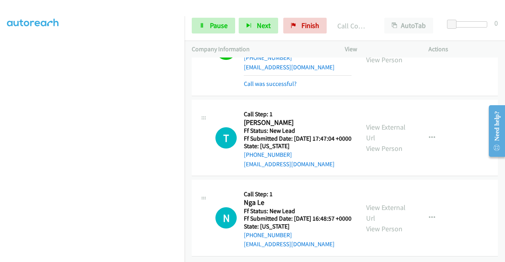
scroll to position [1098, 0]
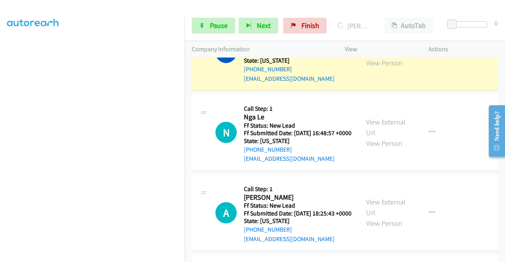
click at [382, 57] on link "View External Url" at bounding box center [385, 47] width 39 height 20
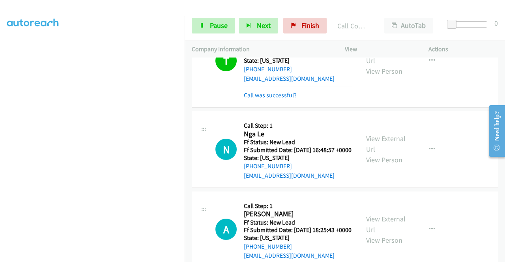
click at [501, 256] on div "+1 415-964-1034 Call failed - Please reload the list and try again The Callbar …" at bounding box center [345, 160] width 320 height 205
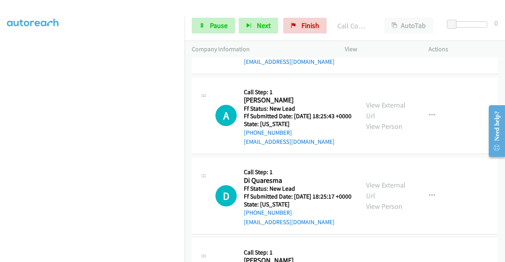
scroll to position [1219, 0]
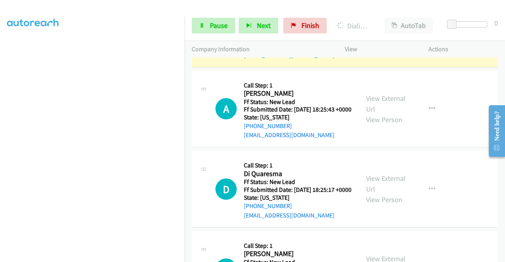
click at [375, 60] on div "View External Url View Person View External Url Email Schedule/Manage Callback …" at bounding box center [404, 29] width 91 height 62
click at [370, 33] on link "View External Url" at bounding box center [385, 23] width 39 height 20
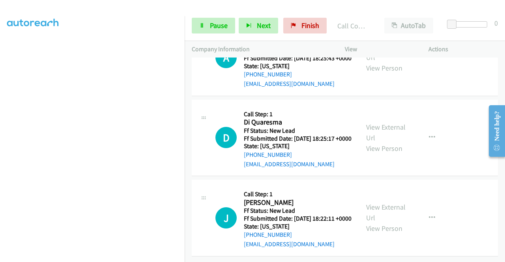
scroll to position [1324, 0]
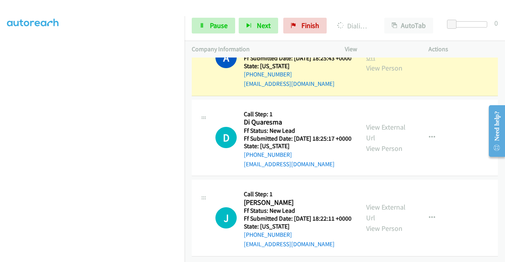
click at [370, 62] on link "View External Url" at bounding box center [385, 52] width 39 height 20
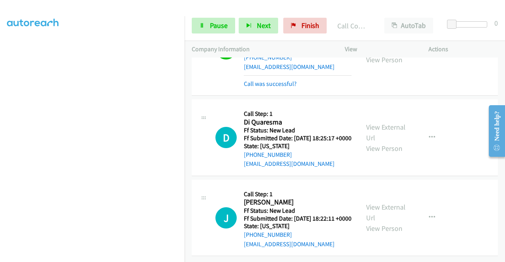
scroll to position [1412, 0]
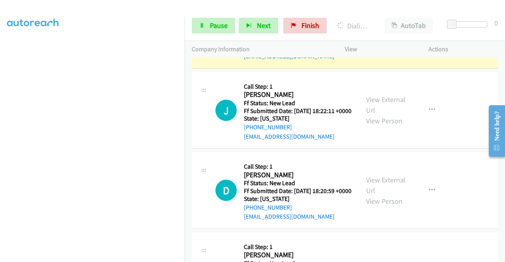
click at [360, 61] on div "View External Url View Person View External Url Email Schedule/Manage Callback …" at bounding box center [404, 30] width 91 height 62
click at [368, 35] on link "View External Url" at bounding box center [385, 25] width 39 height 20
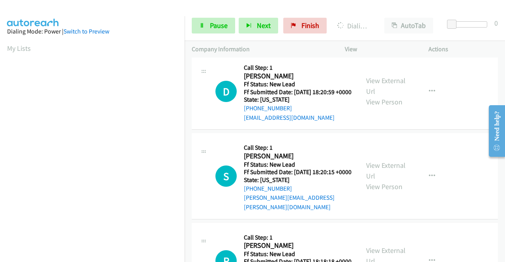
scroll to position [1536, 0]
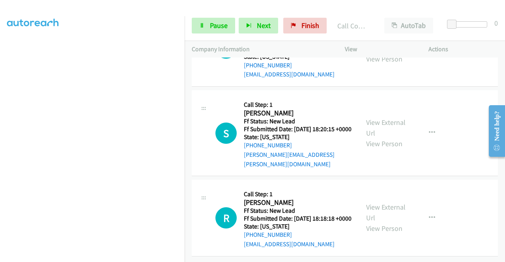
scroll to position [1636, 0]
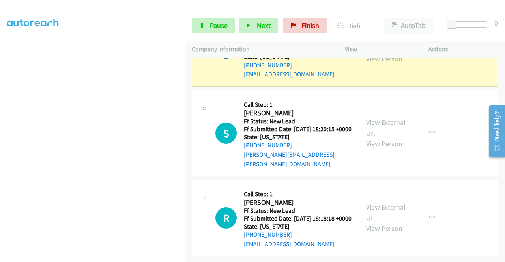
click at [377, 53] on link "View External Url" at bounding box center [385, 43] width 39 height 20
click at [202, 29] on link "Pause" at bounding box center [213, 26] width 43 height 16
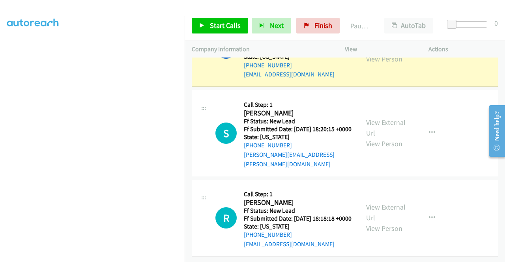
scroll to position [0, 0]
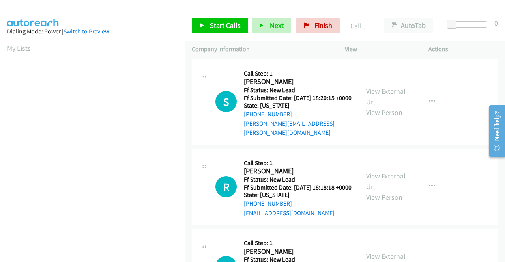
click at [375, 13] on link "View External Url" at bounding box center [385, 3] width 39 height 20
click at [331, 21] on link "Finish" at bounding box center [317, 26] width 43 height 16
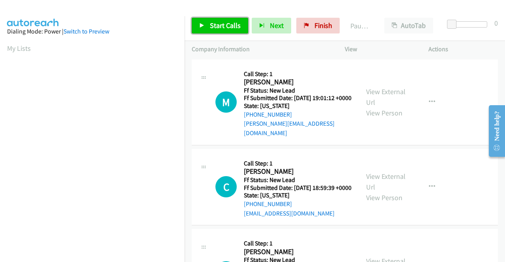
click at [229, 22] on span "Start Calls" at bounding box center [225, 25] width 31 height 9
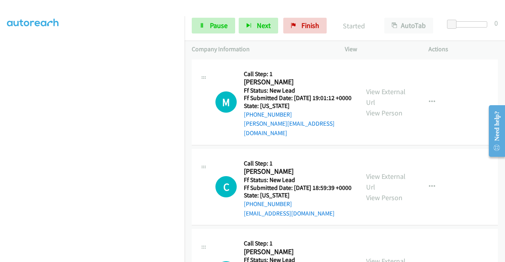
scroll to position [34, 0]
click at [371, 90] on link "View External Url" at bounding box center [385, 97] width 39 height 20
drag, startPoint x: 0, startPoint y: 107, endPoint x: 13, endPoint y: 116, distance: 16.4
click at [0, 107] on aside "Dialing Mode: Power | Switch to Preview My Lists" at bounding box center [92, 200] width 185 height 437
click at [368, 91] on link "View External Url" at bounding box center [385, 97] width 39 height 20
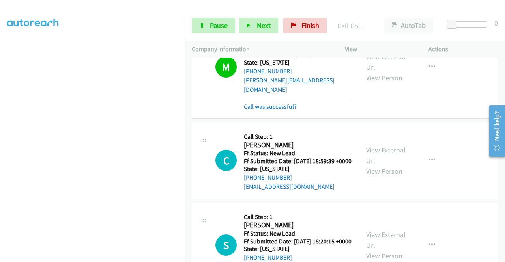
scroll to position [58, 0]
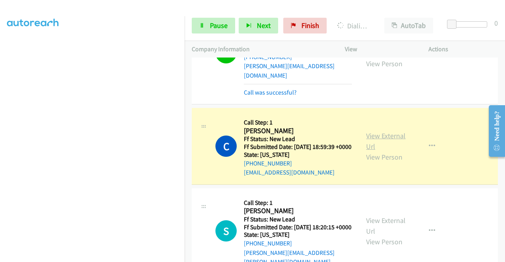
click at [379, 139] on link "View External Url" at bounding box center [385, 141] width 39 height 20
click at [0, 144] on aside "Dialing Mode: Power | Switch to Preview My Lists" at bounding box center [92, 60] width 185 height 437
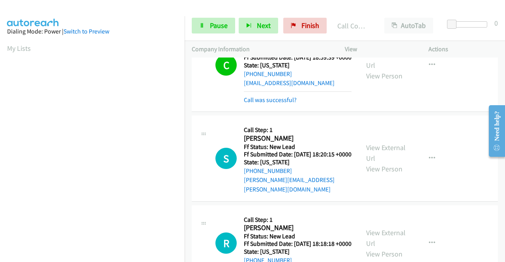
scroll to position [195, 0]
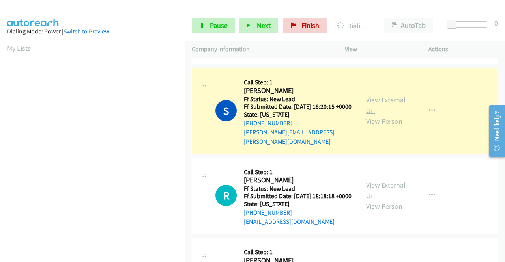
click at [383, 105] on link "View External Url" at bounding box center [385, 105] width 39 height 20
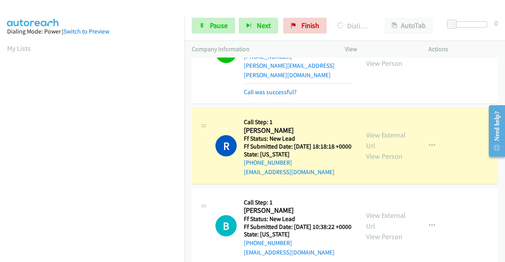
scroll to position [268, 0]
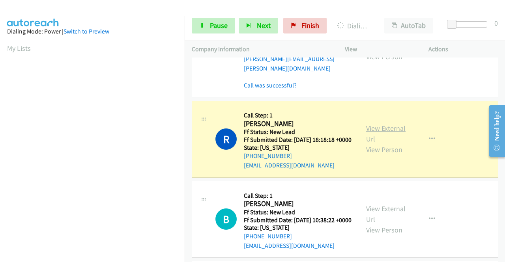
click at [381, 131] on link "View External Url" at bounding box center [385, 134] width 39 height 20
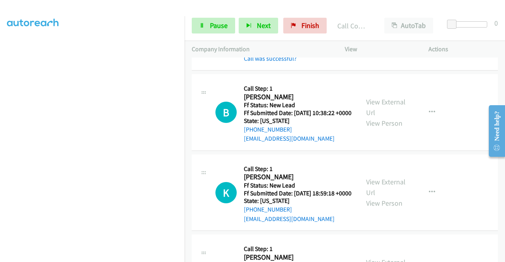
scroll to position [400, 0]
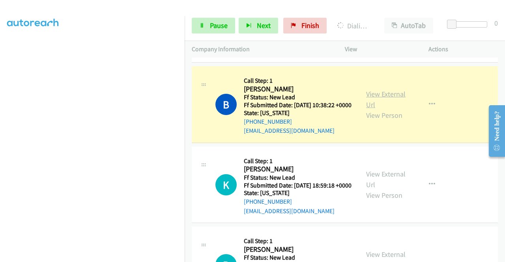
click at [374, 107] on link "View External Url" at bounding box center [385, 100] width 39 height 20
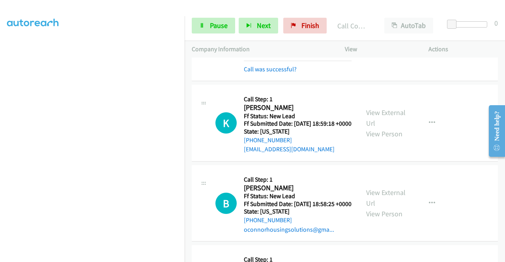
scroll to position [515, 0]
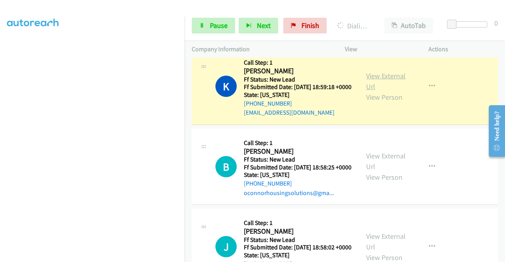
click at [370, 91] on link "View External Url" at bounding box center [385, 81] width 39 height 20
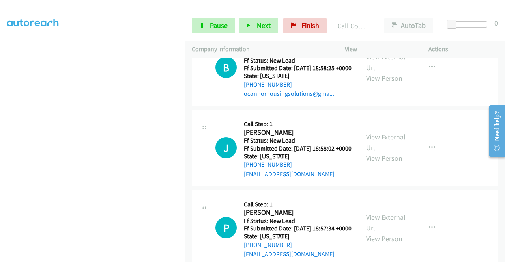
scroll to position [615, 0]
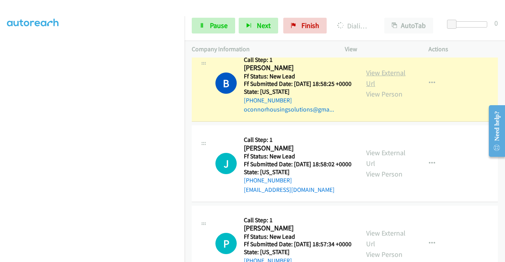
click at [381, 88] on link "View External Url" at bounding box center [385, 78] width 39 height 20
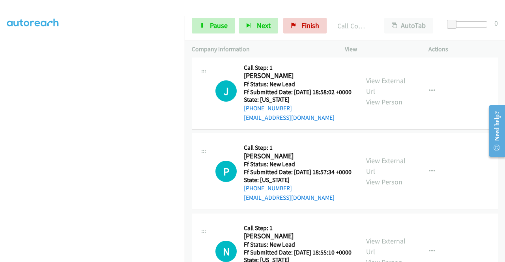
scroll to position [715, 0]
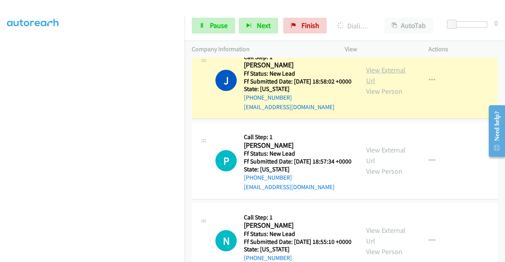
click at [379, 85] on link "View External Url" at bounding box center [385, 75] width 39 height 20
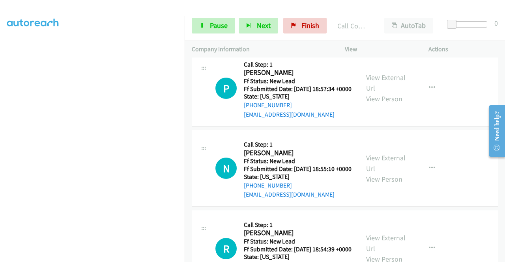
scroll to position [826, 0]
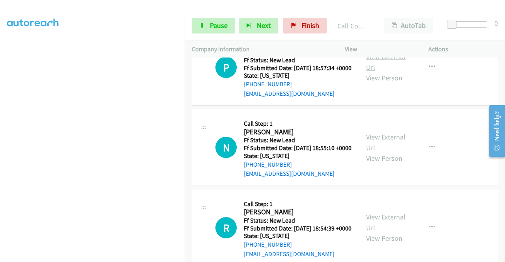
click at [379, 72] on link "View External Url" at bounding box center [385, 62] width 39 height 20
click at [204, 21] on link "Pause" at bounding box center [213, 26] width 43 height 16
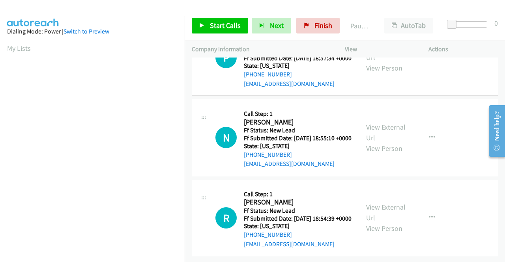
scroll to position [833, 0]
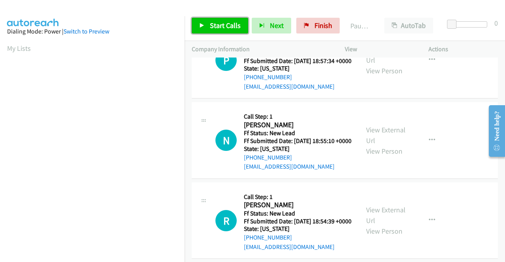
click at [225, 24] on span "Start Calls" at bounding box center [225, 25] width 31 height 9
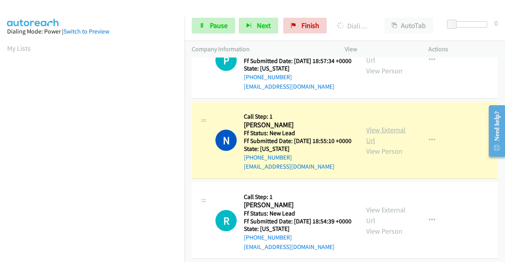
click at [378, 145] on link "View External Url" at bounding box center [385, 135] width 39 height 20
click at [0, 122] on aside "Dialing Mode: Power | Switch to Preview My Lists" at bounding box center [92, 60] width 185 height 437
click at [185, 70] on nav "Dialing Mode: Power | Switch to Preview My Lists" at bounding box center [92, 147] width 185 height 262
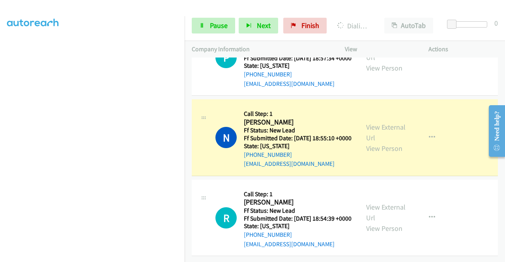
scroll to position [906, 0]
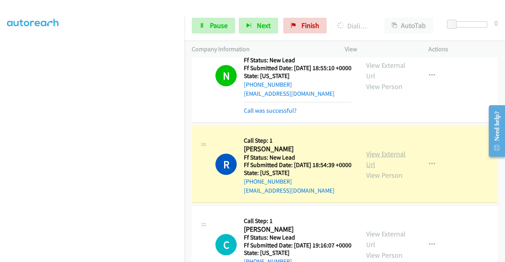
click at [372, 169] on link "View External Url" at bounding box center [385, 159] width 39 height 20
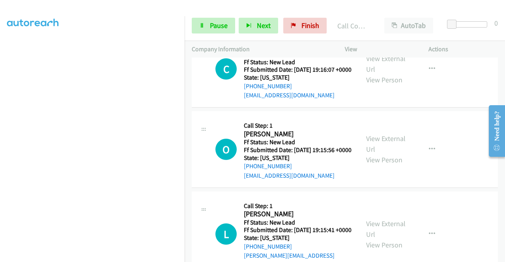
scroll to position [1100, 0]
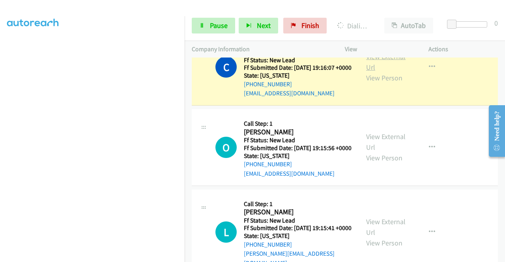
click at [375, 72] on link "View External Url" at bounding box center [385, 62] width 39 height 20
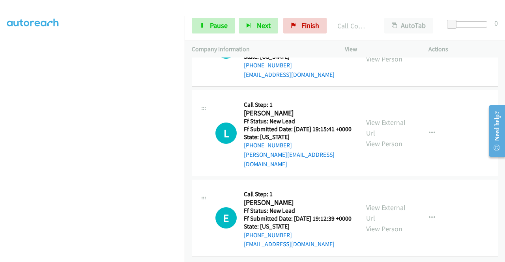
scroll to position [1221, 0]
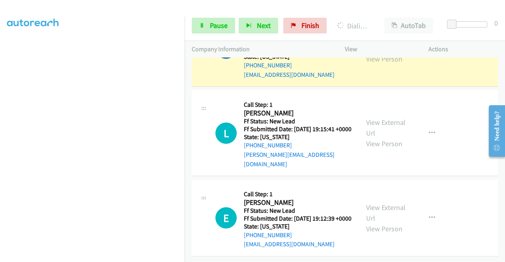
click at [374, 53] on link "View External Url" at bounding box center [385, 43] width 39 height 20
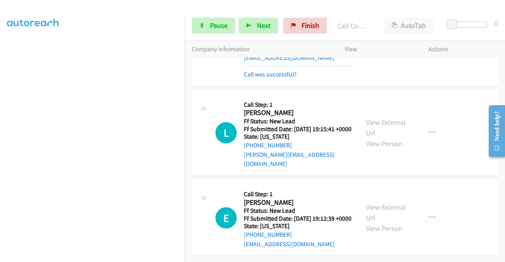
scroll to position [1324, 0]
click at [377, 118] on link "View External Url" at bounding box center [385, 128] width 39 height 20
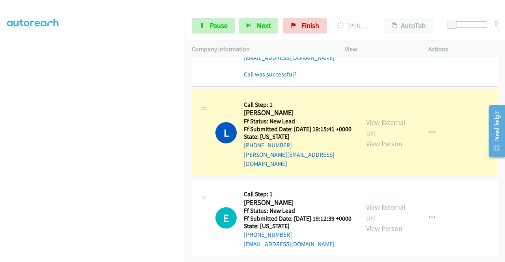
scroll to position [173, 0]
click at [203, 31] on link "Pause" at bounding box center [213, 26] width 43 height 16
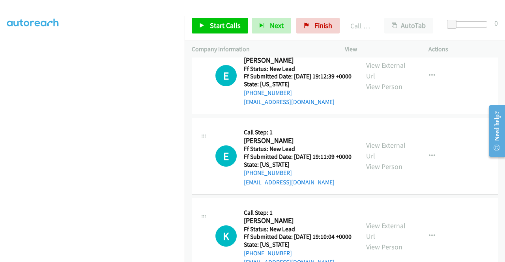
scroll to position [1423, 0]
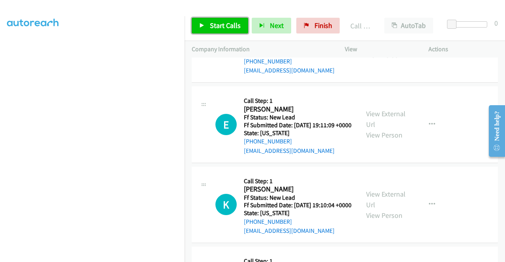
click at [236, 32] on link "Start Calls" at bounding box center [220, 26] width 56 height 16
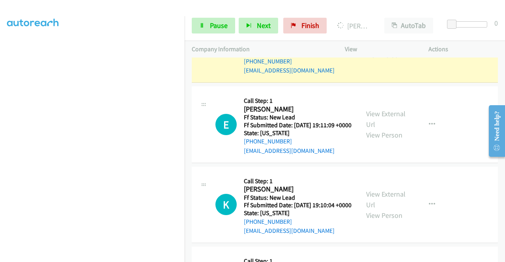
click at [366, 49] on link "View External Url" at bounding box center [385, 39] width 39 height 20
click at [6, 114] on aside "Dialing Mode: Power | Switch to Preview My Lists" at bounding box center [92, 61] width 185 height 437
click at [0, 117] on aside "Dialing Mode: Power | Switch to Preview My Lists" at bounding box center [92, 60] width 185 height 437
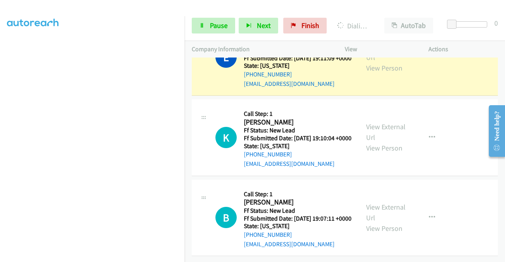
scroll to position [1523, 0]
click at [396, 73] on div "View External Url View Person" at bounding box center [386, 57] width 41 height 32
click at [387, 62] on link "View External Url" at bounding box center [385, 52] width 39 height 20
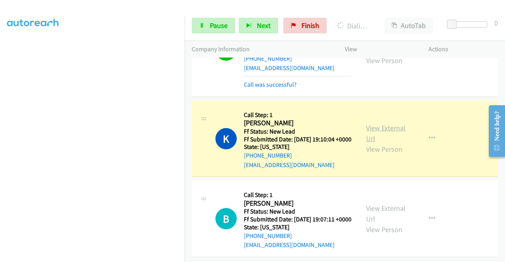
click at [391, 143] on link "View External Url" at bounding box center [385, 133] width 39 height 20
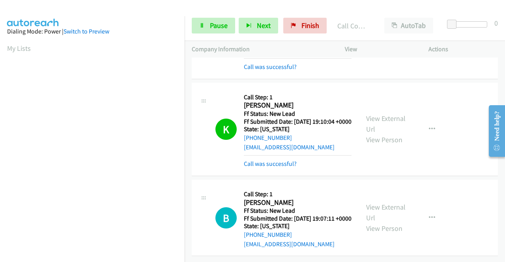
scroll to position [1654, 0]
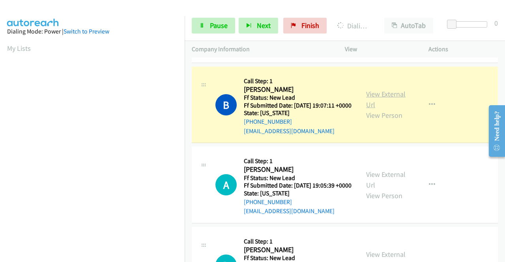
click at [383, 109] on link "View External Url" at bounding box center [385, 100] width 39 height 20
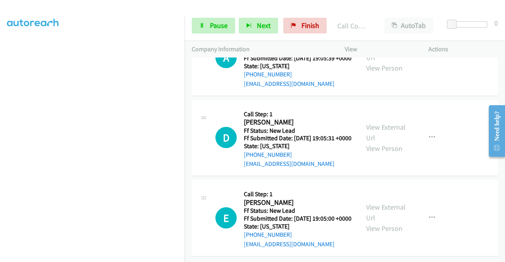
scroll to position [1846, 0]
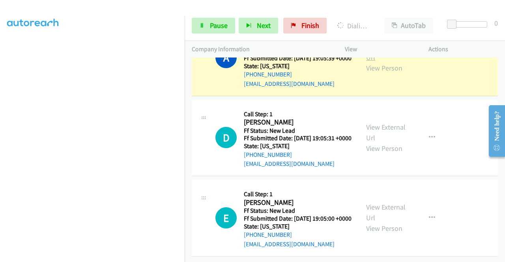
click at [377, 62] on link "View External Url" at bounding box center [385, 52] width 39 height 20
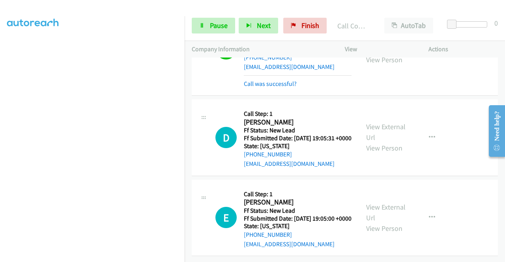
scroll to position [1951, 0]
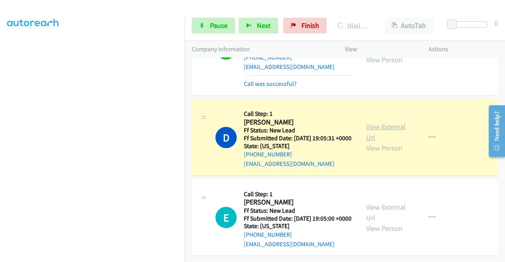
click at [377, 122] on link "View External Url" at bounding box center [385, 132] width 39 height 20
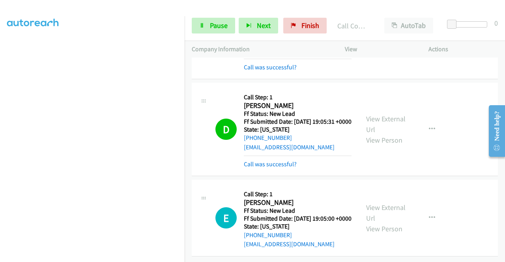
scroll to position [1968, 0]
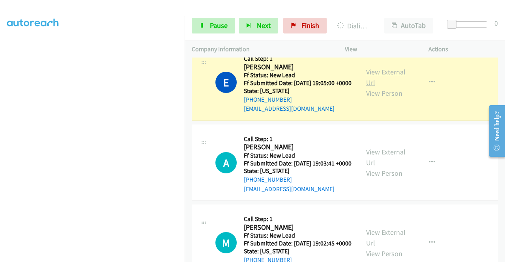
click at [398, 87] on link "View External Url" at bounding box center [385, 77] width 39 height 20
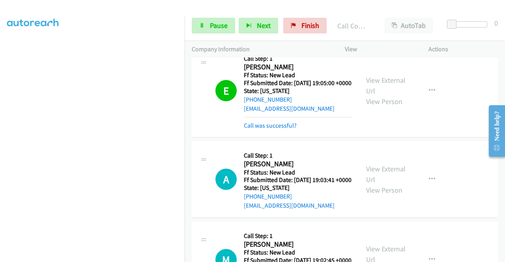
click at [214, 35] on div "Start Calls Pause Next Finish Call Completed AutoTab AutoTab 0" at bounding box center [345, 26] width 320 height 30
click at [217, 31] on link "Pause" at bounding box center [213, 26] width 43 height 16
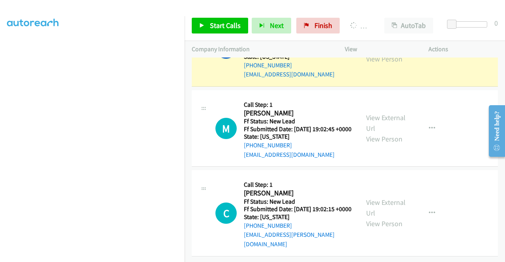
scroll to position [2175, 0]
click at [372, 53] on link "View External Url" at bounding box center [385, 43] width 39 height 20
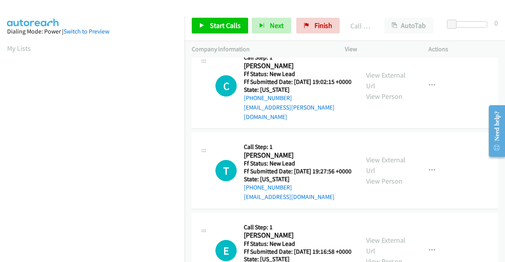
scroll to position [2259, 0]
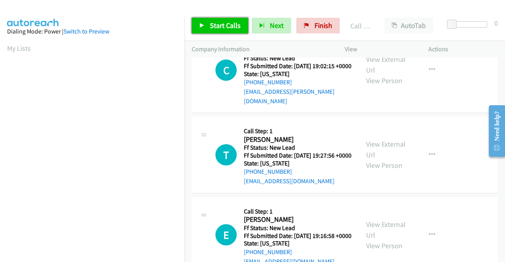
click at [224, 33] on link "Start Calls" at bounding box center [220, 26] width 56 height 16
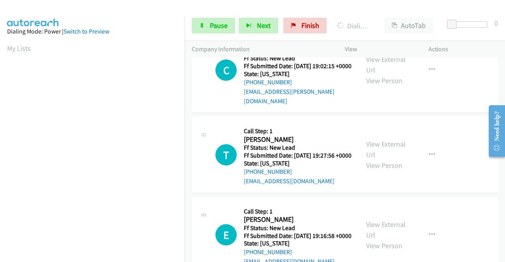
click at [0, 119] on aside "Dialing Mode: Power | Switch to Preview My Lists" at bounding box center [92, 234] width 185 height 437
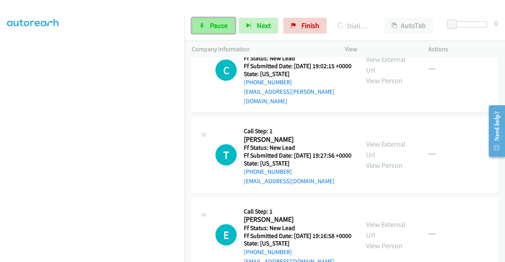
click at [203, 26] on icon at bounding box center [202, 26] width 6 height 6
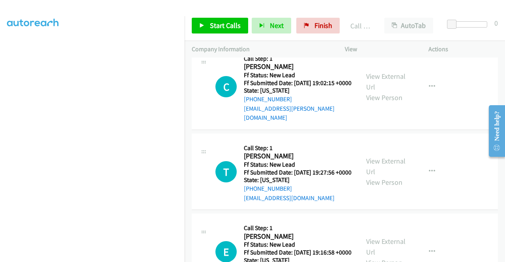
click at [275, 33] on div "Call was successful?" at bounding box center [298, 28] width 108 height 9
click at [279, 32] on link "Call was successful?" at bounding box center [270, 27] width 53 height 7
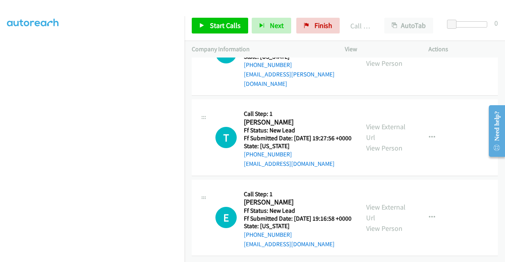
scroll to position [2365, 0]
click at [241, 30] on link "Start Calls" at bounding box center [220, 26] width 56 height 16
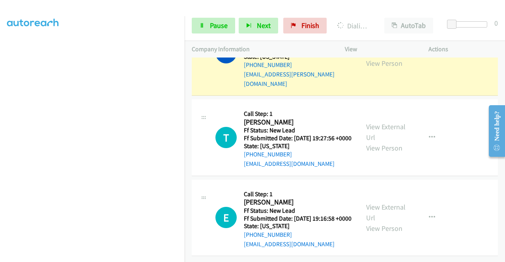
click at [365, 88] on div "View External Url View Person View External Url Email Schedule/Manage Callback …" at bounding box center [404, 52] width 91 height 71
click at [366, 57] on link "View External Url" at bounding box center [385, 47] width 39 height 20
click at [0, 105] on aside "Dialing Mode: Power | Switch to Preview My Lists" at bounding box center [92, 60] width 185 height 437
click at [200, 26] on icon at bounding box center [202, 26] width 6 height 6
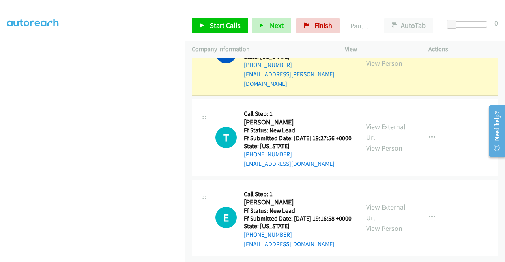
scroll to position [0, 0]
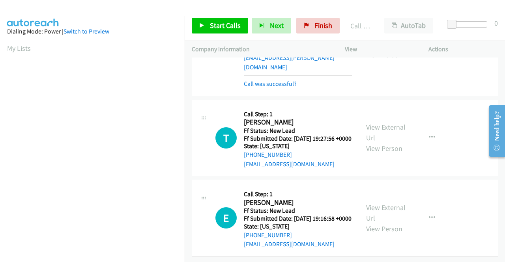
click at [226, 35] on div "Start Calls Pause Next Finish Call Completed AutoTab AutoTab 0" at bounding box center [345, 26] width 320 height 30
click at [228, 27] on span "Start Calls" at bounding box center [225, 25] width 31 height 9
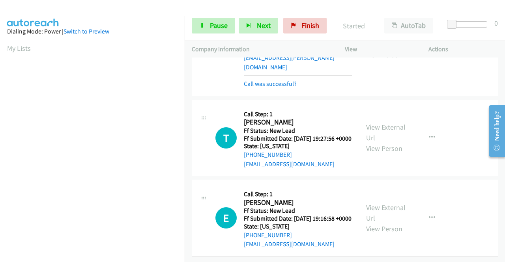
click at [274, 89] on div "Call was successful?" at bounding box center [298, 83] width 108 height 9
click at [271, 88] on link "Call was successful?" at bounding box center [270, 83] width 53 height 7
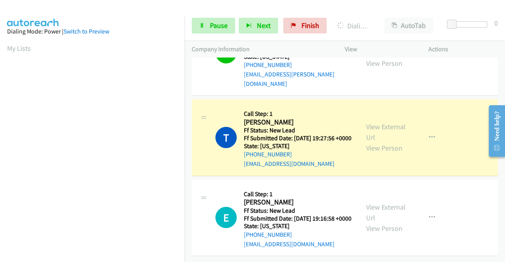
scroll to position [180, 0]
click at [0, 108] on aside "Dialing Mode: Power | Switch to Preview My Lists" at bounding box center [92, 60] width 185 height 437
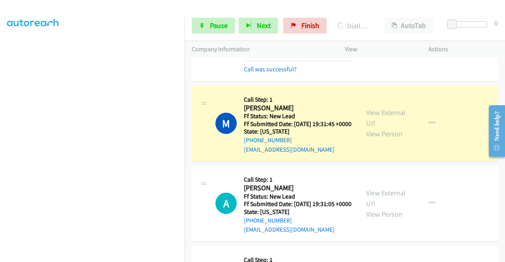
scroll to position [2404, 0]
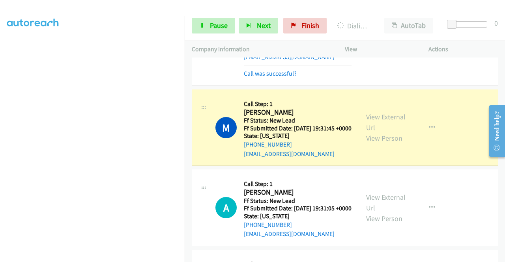
click at [379, 43] on link "View External Url" at bounding box center [385, 34] width 39 height 20
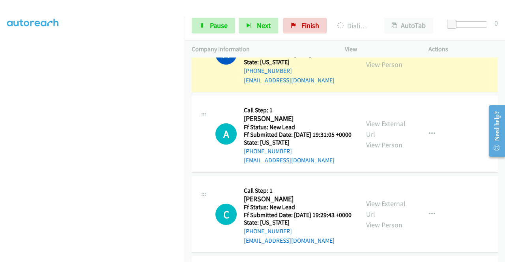
scroll to position [2541, 0]
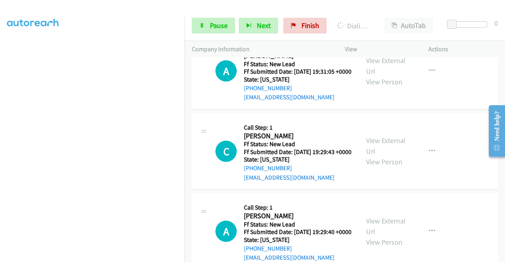
click at [0, 86] on aside "Dialing Mode: Power | Switch to Preview My Lists" at bounding box center [92, 60] width 185 height 437
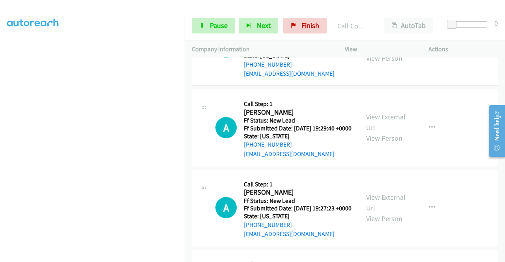
scroll to position [2677, 0]
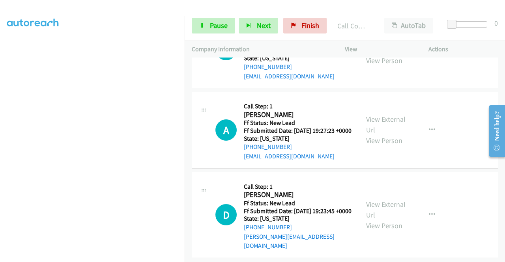
scroll to position [2772, 0]
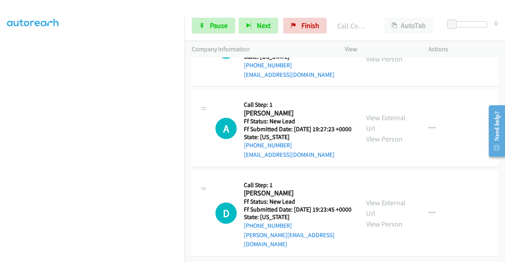
click at [210, 31] on link "Pause" at bounding box center [213, 26] width 43 height 16
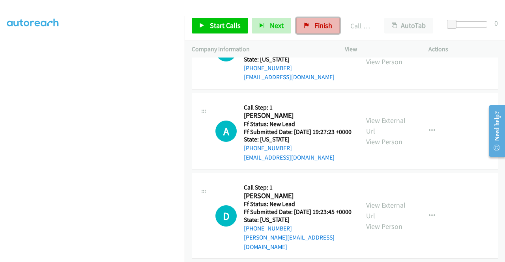
click at [333, 31] on link "Finish" at bounding box center [317, 26] width 43 height 16
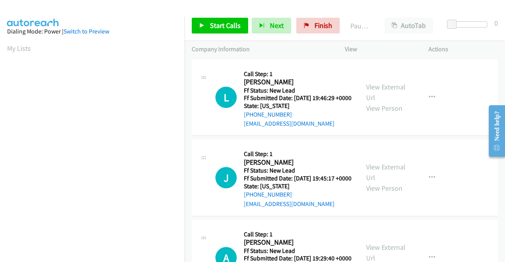
scroll to position [180, 0]
click at [307, 31] on link "Finish" at bounding box center [317, 26] width 43 height 16
click at [208, 30] on link "Start Calls" at bounding box center [220, 26] width 56 height 16
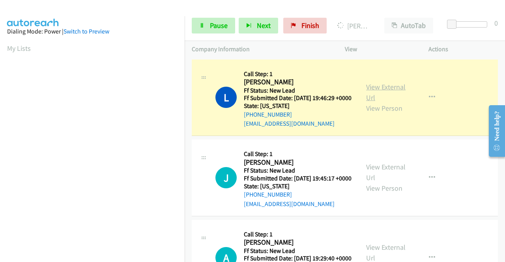
click at [375, 91] on link "View External Url" at bounding box center [385, 92] width 39 height 20
click at [198, 37] on div "Start Calls Pause Next Finish Dialing Lavesh Patel AutoTab AutoTab 0" at bounding box center [345, 26] width 320 height 30
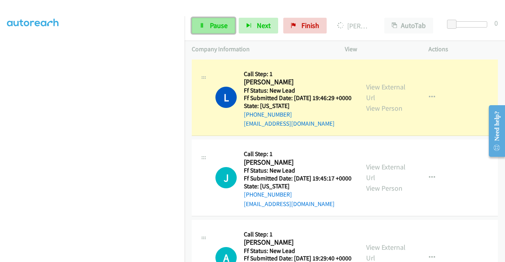
click at [208, 30] on link "Pause" at bounding box center [213, 26] width 43 height 16
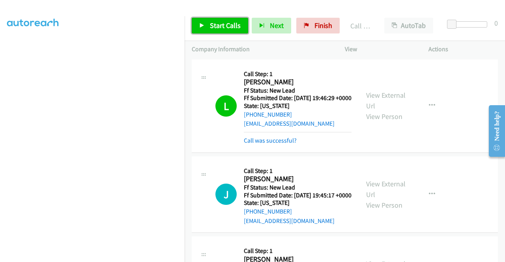
click at [237, 22] on span "Start Calls" at bounding box center [225, 25] width 31 height 9
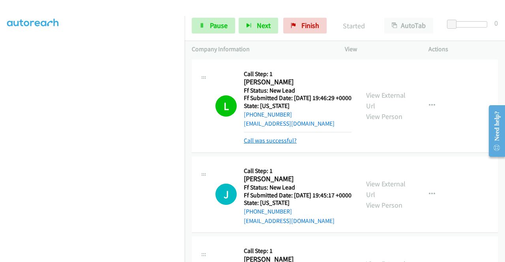
click at [266, 144] on link "Call was successful?" at bounding box center [270, 140] width 53 height 7
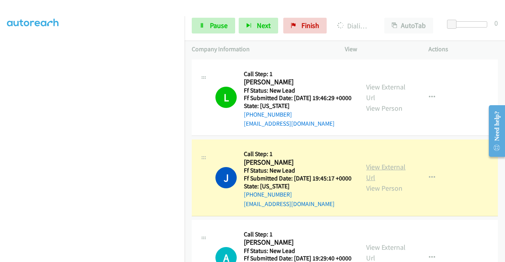
click at [387, 179] on link "View External Url" at bounding box center [385, 172] width 39 height 20
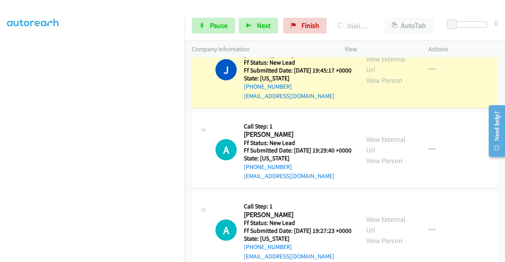
scroll to position [116, 0]
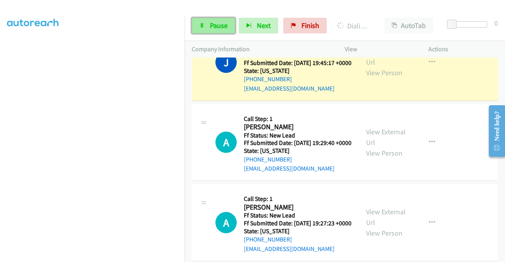
click at [204, 23] on icon at bounding box center [202, 26] width 6 height 6
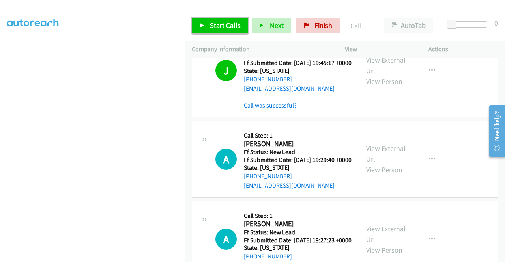
click at [224, 24] on span "Start Calls" at bounding box center [225, 25] width 31 height 9
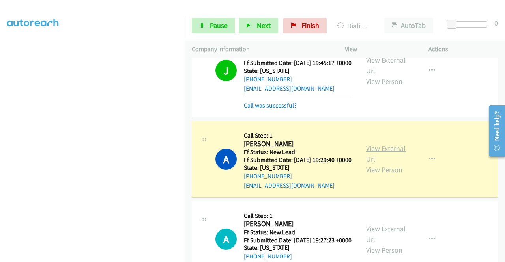
click at [383, 164] on link "View External Url" at bounding box center [385, 154] width 39 height 20
click at [0, 124] on aside "Dialing Mode: Power | Switch to Preview My Lists" at bounding box center [92, 60] width 185 height 437
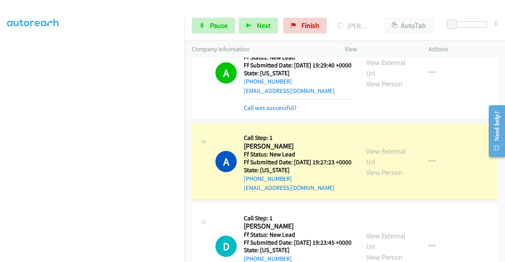
scroll to position [180, 0]
click at [381, 172] on div "View External Url View Person View External Url Email Schedule/Manage Callback …" at bounding box center [404, 162] width 91 height 62
click at [378, 166] on link "View External Url" at bounding box center [385, 157] width 39 height 20
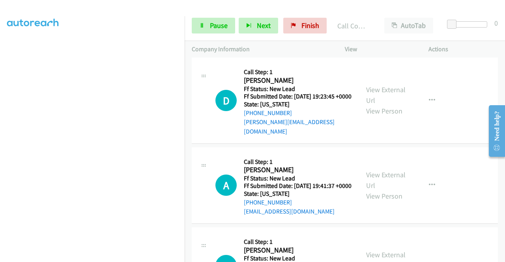
scroll to position [389, 0]
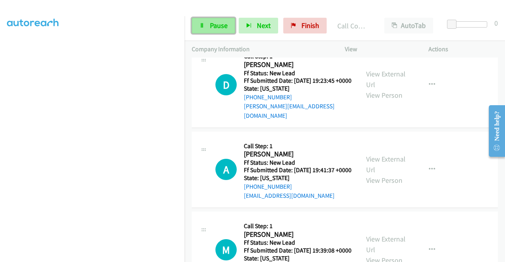
click at [223, 21] on span "Pause" at bounding box center [219, 25] width 18 height 9
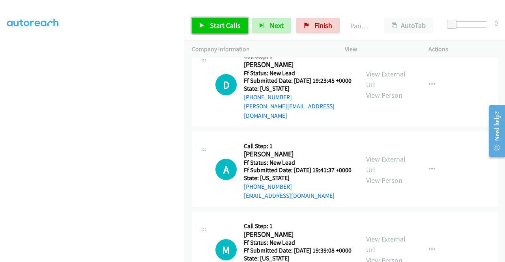
click at [223, 21] on span "Start Calls" at bounding box center [225, 25] width 31 height 9
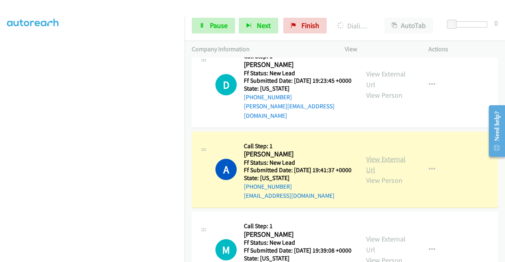
click at [371, 174] on link "View External Url" at bounding box center [385, 165] width 39 height 20
click at [0, 100] on aside "Dialing Mode: Power | Switch to Preview My Lists" at bounding box center [92, 60] width 185 height 437
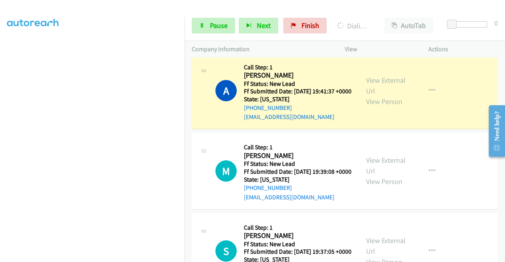
scroll to position [499, 0]
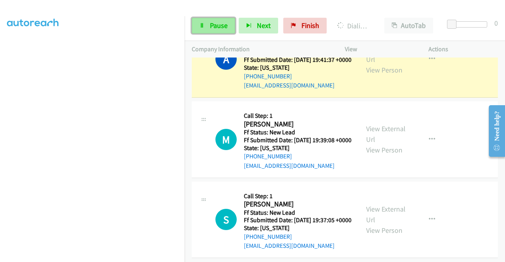
click at [200, 24] on icon at bounding box center [202, 26] width 6 height 6
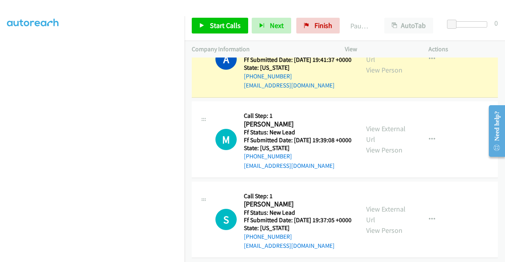
scroll to position [180, 0]
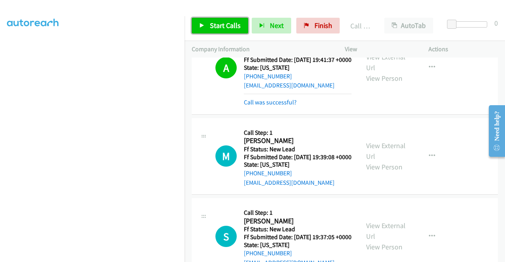
click at [230, 24] on span "Start Calls" at bounding box center [225, 25] width 31 height 9
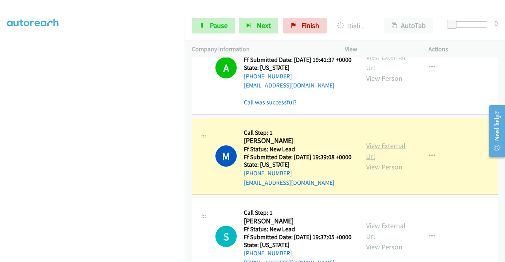
click at [372, 161] on link "View External Url" at bounding box center [385, 151] width 39 height 20
click at [0, 144] on aside "Dialing Mode: Power | Switch to Preview My Lists" at bounding box center [92, 60] width 185 height 437
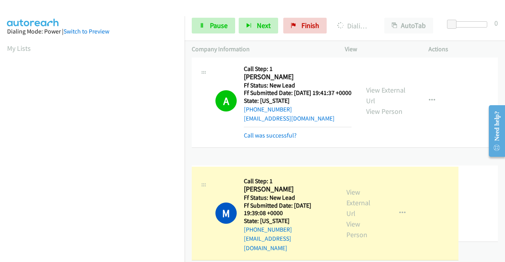
drag, startPoint x: 386, startPoint y: 184, endPoint x: 377, endPoint y: 164, distance: 22.1
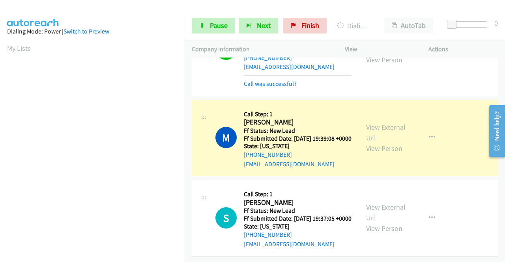
scroll to position [592, 0]
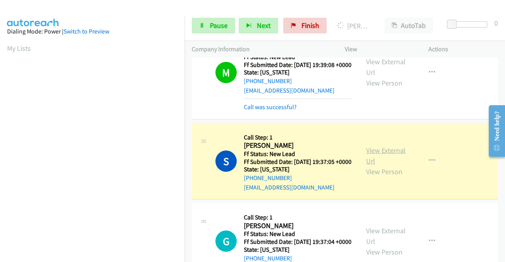
click at [387, 166] on link "View External Url" at bounding box center [385, 156] width 39 height 20
drag, startPoint x: 0, startPoint y: 100, endPoint x: 21, endPoint y: 111, distance: 23.3
click at [0, 100] on aside "Dialing Mode: Power | Switch to Preview My Lists" at bounding box center [92, 234] width 185 height 437
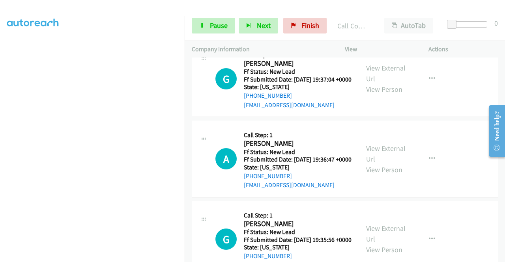
scroll to position [787, 0]
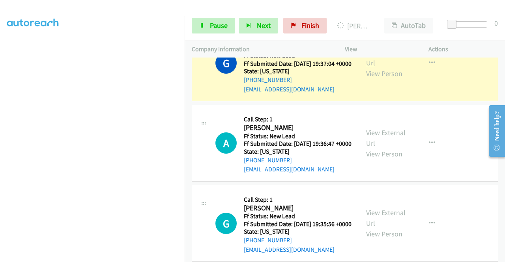
click at [377, 67] on link "View External Url" at bounding box center [385, 58] width 39 height 20
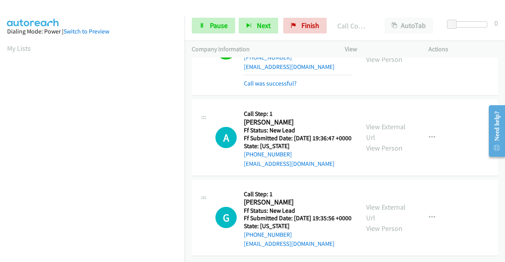
scroll to position [889, 0]
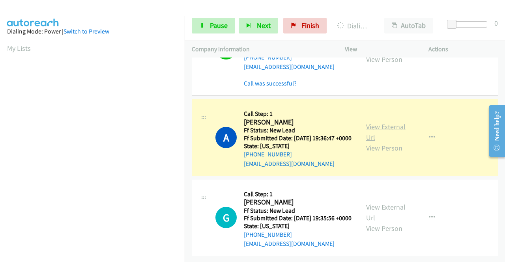
click at [390, 122] on link "View External Url" at bounding box center [385, 132] width 39 height 20
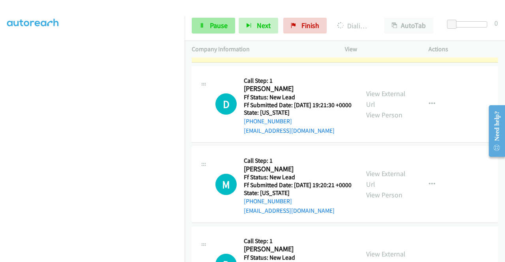
scroll to position [102, 0]
click at [218, 20] on link "Pause" at bounding box center [213, 26] width 43 height 16
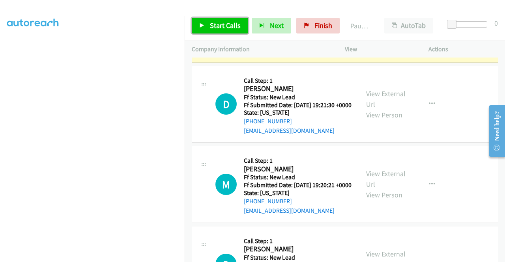
click at [218, 20] on link "Start Calls" at bounding box center [220, 26] width 56 height 16
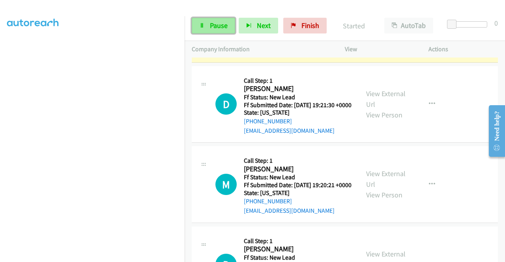
click at [218, 28] on span "Pause" at bounding box center [219, 25] width 18 height 9
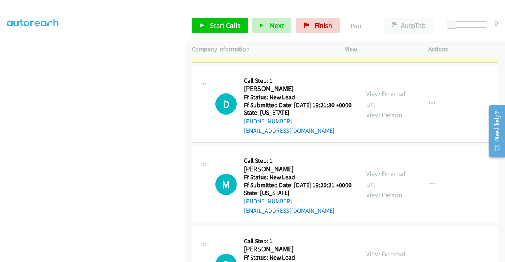
click at [388, 28] on link "View External Url" at bounding box center [385, 19] width 39 height 20
click at [319, 36] on div "Start Calls Pause Next Finish Paused AutoTab AutoTab 0" at bounding box center [345, 26] width 320 height 30
click at [0, 84] on aside "Dialing Mode: Power | Switch to Preview My Lists" at bounding box center [92, 234] width 185 height 437
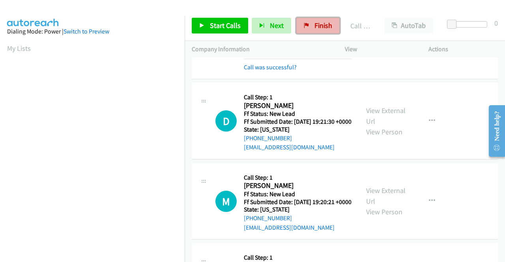
click at [316, 19] on link "Finish" at bounding box center [317, 26] width 43 height 16
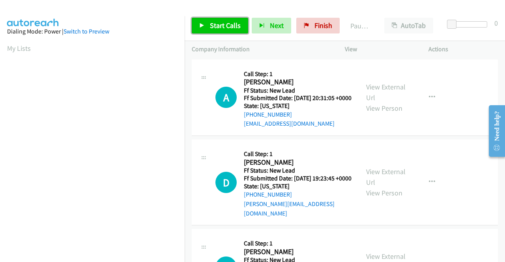
click at [220, 27] on span "Start Calls" at bounding box center [225, 25] width 31 height 9
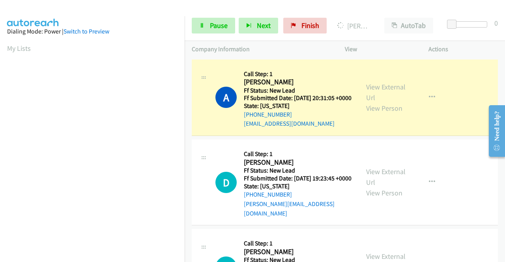
click at [335, 110] on h5 "State: [US_STATE]" at bounding box center [298, 106] width 108 height 8
click at [372, 88] on link "View External Url" at bounding box center [385, 92] width 39 height 20
drag, startPoint x: 0, startPoint y: 125, endPoint x: 17, endPoint y: 147, distance: 27.8
click at [0, 125] on aside "Dialing Mode: Power | Switch to Preview My Lists" at bounding box center [92, 60] width 185 height 437
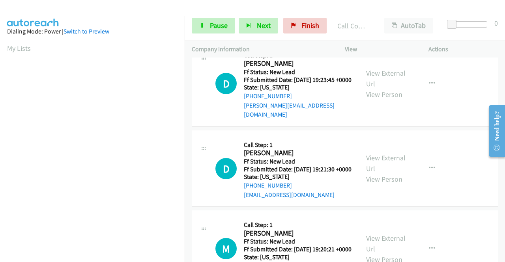
scroll to position [121, 0]
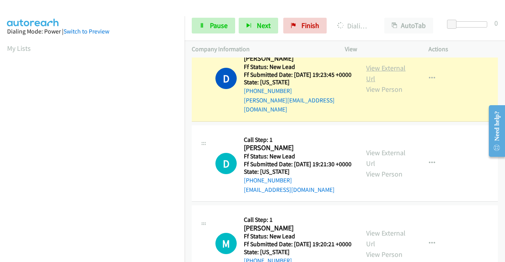
click at [366, 80] on link "View External Url" at bounding box center [385, 74] width 39 height 20
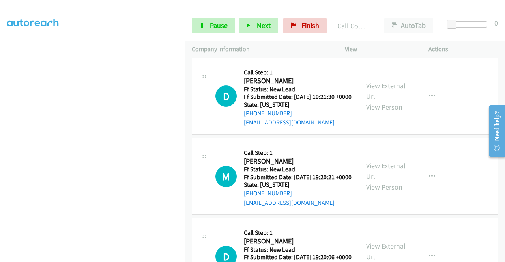
scroll to position [205, 0]
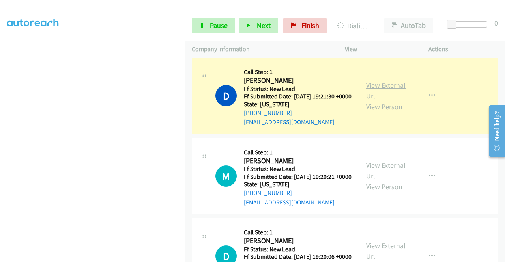
click at [376, 94] on link "View External Url" at bounding box center [385, 91] width 39 height 20
click at [213, 24] on span "Pause" at bounding box center [219, 25] width 18 height 9
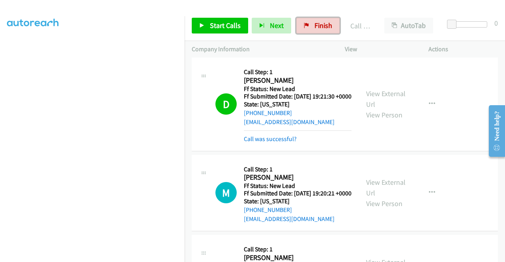
drag, startPoint x: 318, startPoint y: 30, endPoint x: 279, endPoint y: 46, distance: 41.7
click at [318, 30] on link "Finish" at bounding box center [317, 26] width 43 height 16
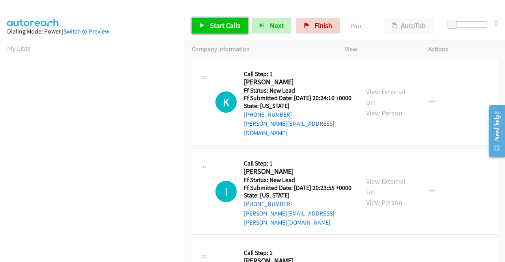
click at [213, 22] on span "Start Calls" at bounding box center [225, 25] width 31 height 9
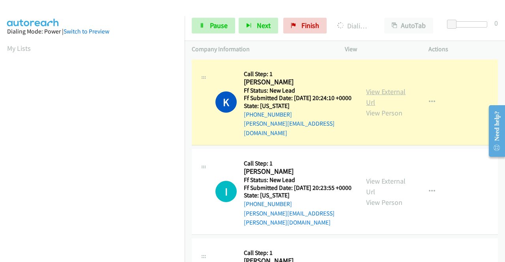
click at [383, 88] on link "View External Url" at bounding box center [385, 97] width 39 height 20
click at [0, 90] on aside "Dialing Mode: Power | Switch to Preview My Lists" at bounding box center [92, 234] width 185 height 437
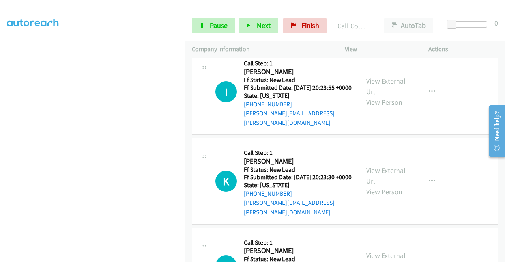
scroll to position [118, 0]
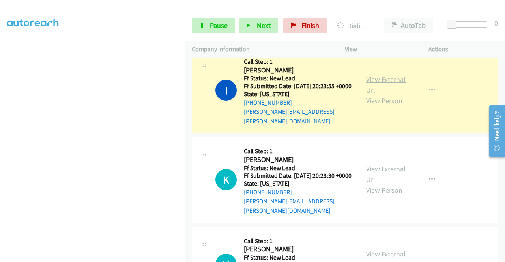
click at [376, 75] on link "View External Url" at bounding box center [385, 85] width 39 height 20
click at [196, 31] on link "Pause" at bounding box center [213, 26] width 43 height 16
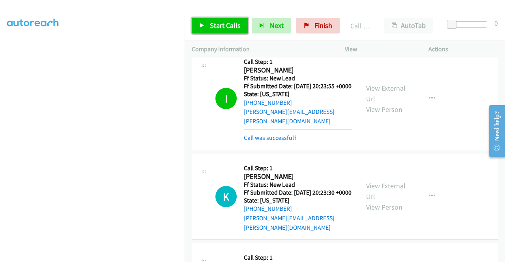
click at [222, 27] on span "Start Calls" at bounding box center [225, 25] width 31 height 9
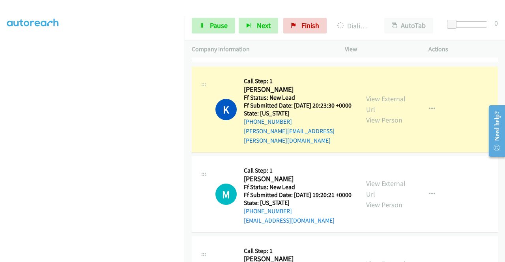
scroll to position [213, 0]
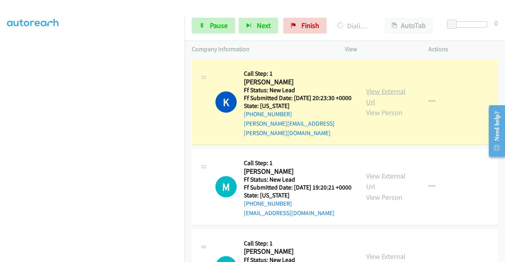
click at [372, 97] on link "View External Url" at bounding box center [385, 97] width 39 height 20
click at [0, 122] on aside "Dialing Mode: Power | Switch to Preview My Lists" at bounding box center [92, 60] width 185 height 437
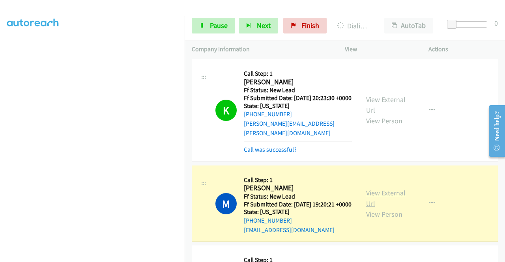
click at [367, 192] on link "View External Url" at bounding box center [385, 199] width 39 height 20
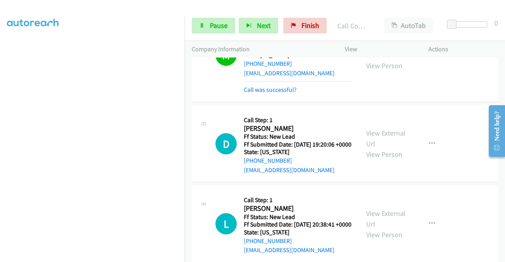
scroll to position [371, 0]
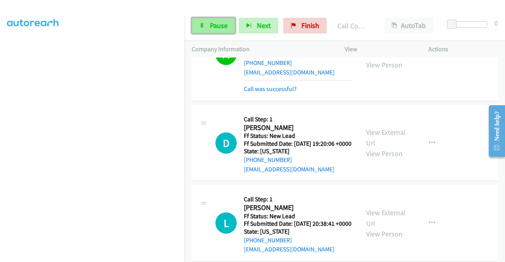
click at [211, 26] on span "Pause" at bounding box center [219, 25] width 18 height 9
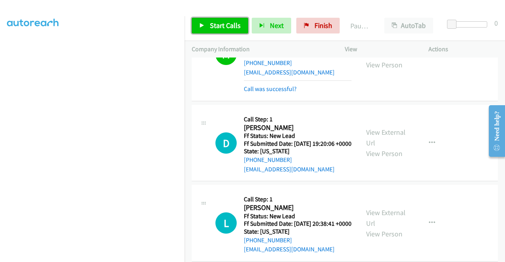
click at [211, 26] on span "Start Calls" at bounding box center [225, 25] width 31 height 9
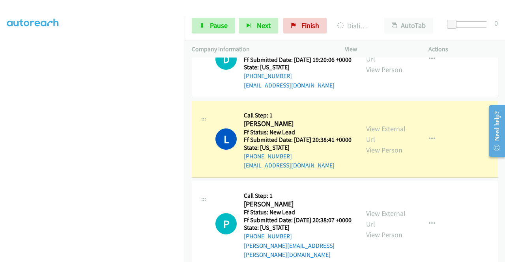
scroll to position [502, 0]
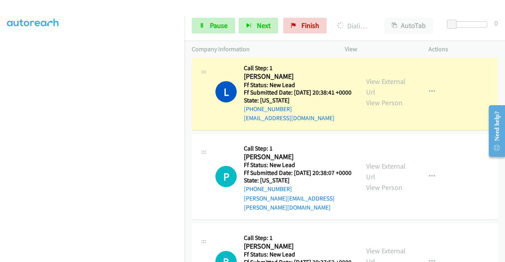
click at [378, 101] on div "View External Url View Person" at bounding box center [386, 92] width 41 height 32
click at [375, 97] on link "View External Url" at bounding box center [385, 87] width 39 height 20
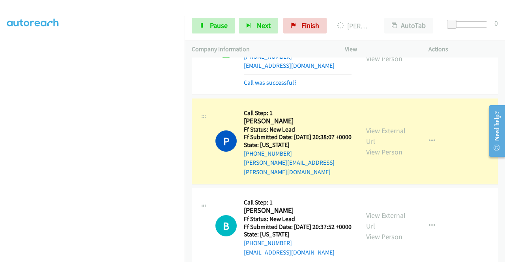
scroll to position [592, 0]
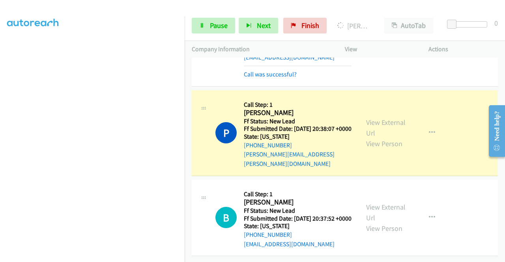
click at [381, 100] on div "View External Url View Person View External Url Email Schedule/Manage Callback …" at bounding box center [404, 132] width 91 height 71
click at [376, 118] on link "View External Url" at bounding box center [385, 128] width 39 height 20
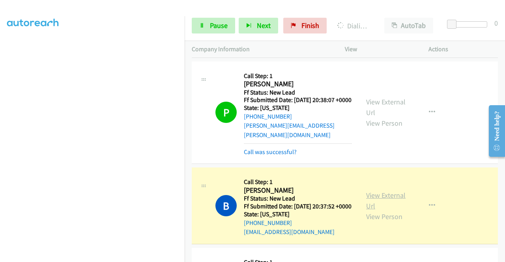
click at [374, 211] on link "View External Url" at bounding box center [385, 201] width 39 height 20
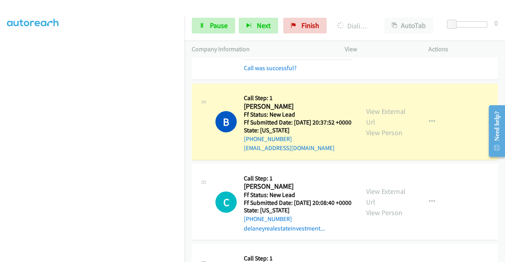
scroll to position [691, 0]
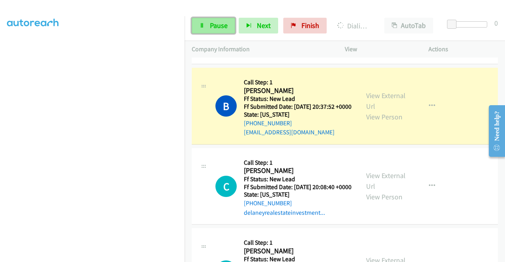
click at [207, 27] on link "Pause" at bounding box center [213, 26] width 43 height 16
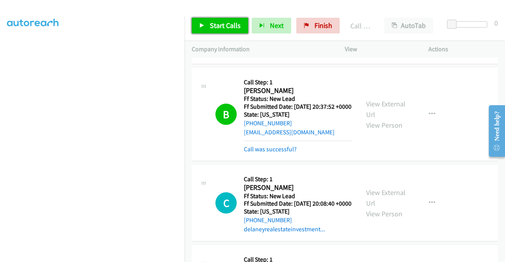
click at [220, 28] on span "Start Calls" at bounding box center [225, 25] width 31 height 9
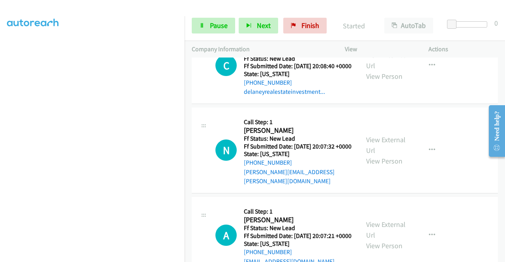
scroll to position [838, 0]
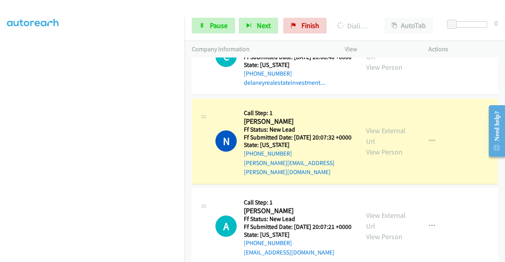
click at [375, 157] on div "View External Url View Person" at bounding box center [386, 141] width 41 height 32
click at [375, 146] on link "View External Url" at bounding box center [385, 136] width 39 height 20
click at [0, 92] on aside "Dialing Mode: Power | Switch to Preview My Lists" at bounding box center [92, 60] width 185 height 437
click at [212, 28] on span "Pause" at bounding box center [219, 25] width 18 height 9
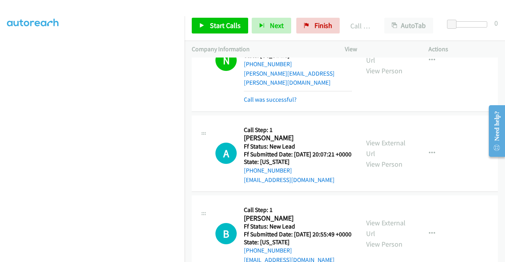
scroll to position [964, 0]
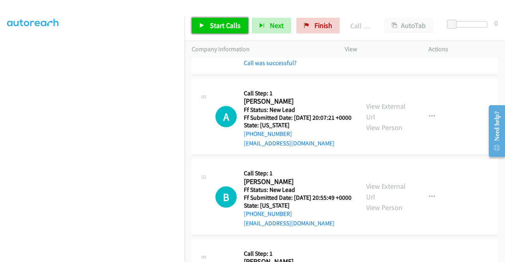
click at [228, 20] on link "Start Calls" at bounding box center [220, 26] width 56 height 16
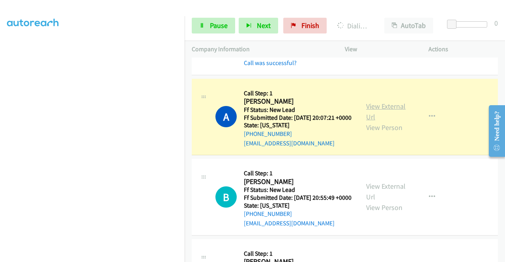
click at [368, 121] on link "View External Url" at bounding box center [385, 112] width 39 height 20
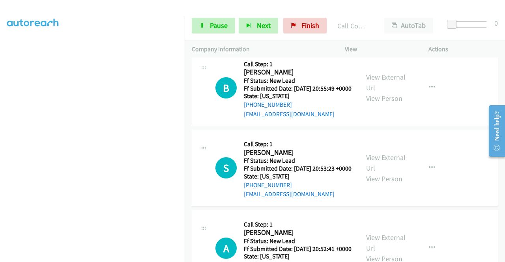
scroll to position [1106, 0]
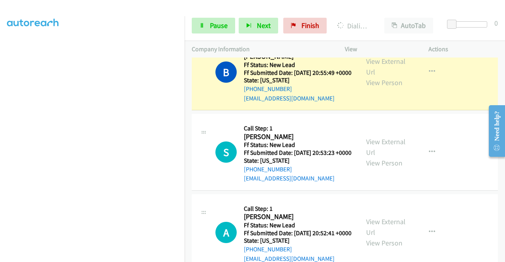
click at [0, 98] on aside "Dialing Mode: Power | Switch to Preview My Lists" at bounding box center [92, 71] width 185 height 437
click at [388, 95] on div "View External Url View Person View External Url Email Schedule/Manage Callback …" at bounding box center [404, 72] width 91 height 62
click at [378, 77] on link "View External Url" at bounding box center [385, 67] width 39 height 20
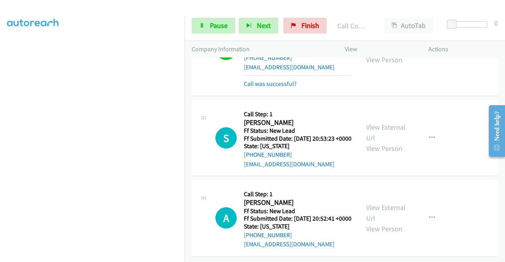
scroll to position [1202, 0]
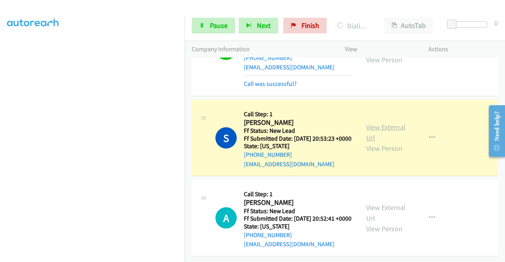
click at [370, 123] on link "View External Url" at bounding box center [385, 133] width 39 height 20
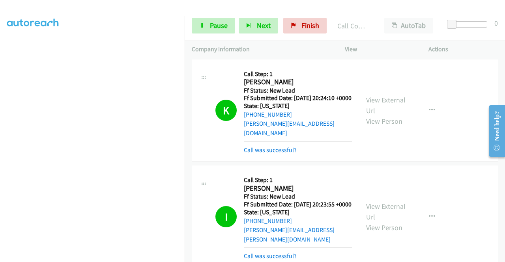
scroll to position [1219, 0]
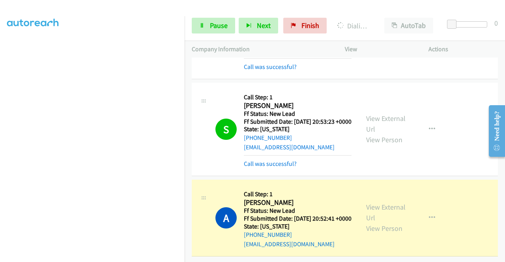
click at [365, 187] on div "View External Url View Person View External Url Email Schedule/Manage Callback …" at bounding box center [404, 218] width 91 height 62
click at [368, 202] on div "View External Url View Person" at bounding box center [386, 218] width 41 height 32
click at [367, 203] on link "View External Url" at bounding box center [385, 213] width 39 height 20
click at [185, 36] on div "Start Calls Pause Next Finish Dialing [PERSON_NAME] AutoTab AutoTab 0" at bounding box center [345, 26] width 320 height 30
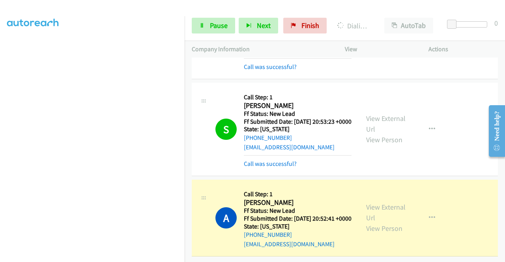
scroll to position [0, 0]
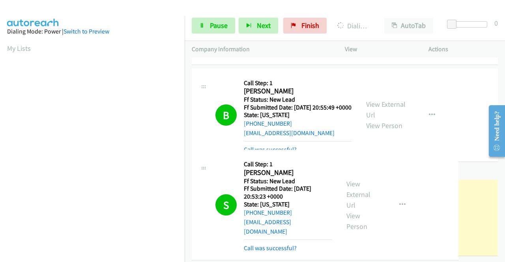
drag, startPoint x: 185, startPoint y: 102, endPoint x: 184, endPoint y: 133, distance: 31.2
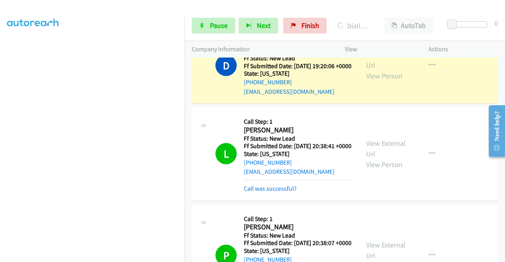
scroll to position [400, 0]
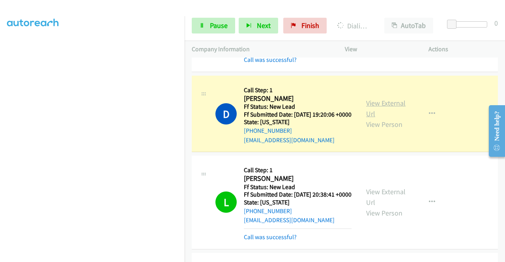
click at [390, 110] on link "View External Url" at bounding box center [385, 109] width 39 height 20
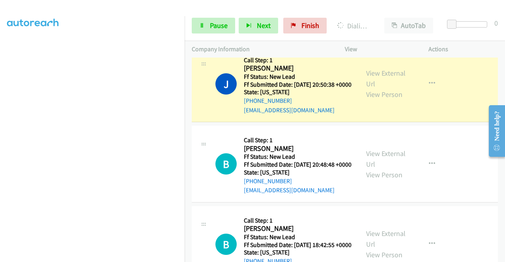
scroll to position [1400, 0]
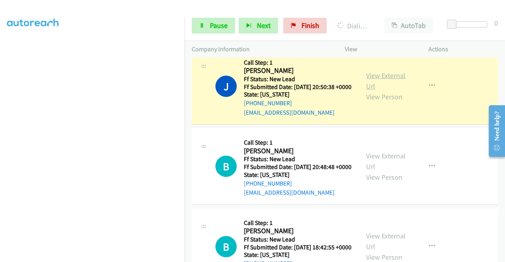
click at [375, 91] on link "View External Url" at bounding box center [385, 81] width 39 height 20
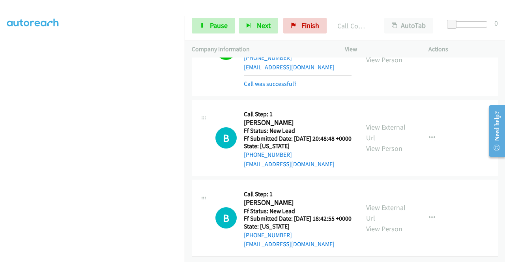
scroll to position [1487, 0]
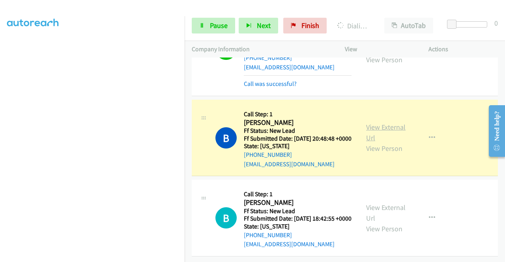
click at [374, 142] on link "View External Url" at bounding box center [385, 133] width 39 height 20
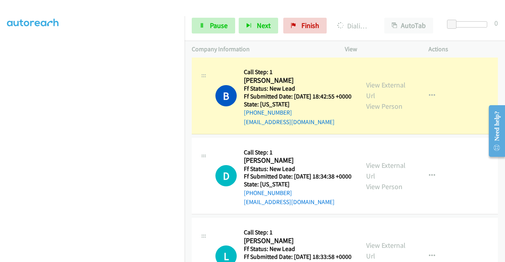
scroll to position [1588, 0]
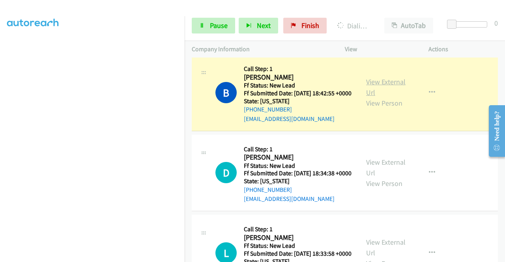
click at [389, 97] on link "View External Url" at bounding box center [385, 87] width 39 height 20
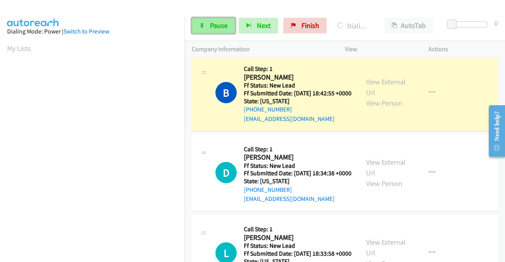
click at [210, 22] on span "Pause" at bounding box center [219, 25] width 18 height 9
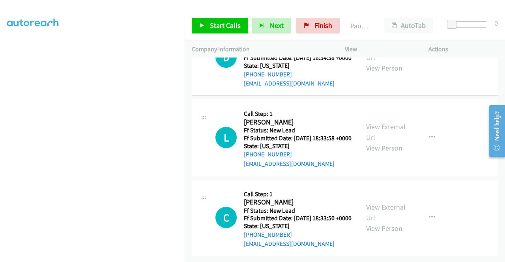
scroll to position [180, 0]
click at [224, 31] on link "Start Calls" at bounding box center [220, 26] width 56 height 16
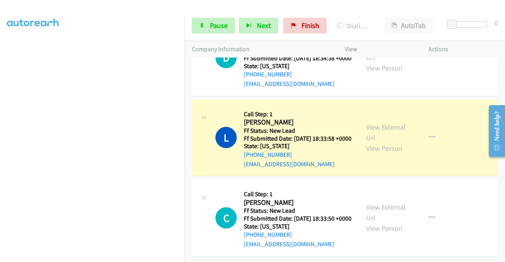
scroll to position [1830, 0]
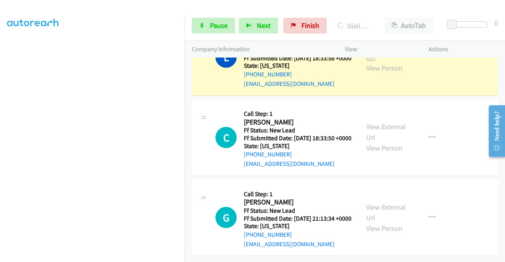
click at [388, 62] on link "View External Url" at bounding box center [385, 52] width 39 height 20
click at [212, 29] on span "Pause" at bounding box center [219, 25] width 18 height 9
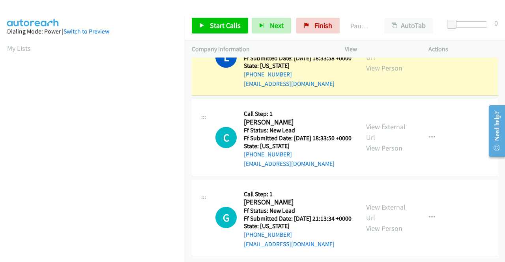
scroll to position [180, 0]
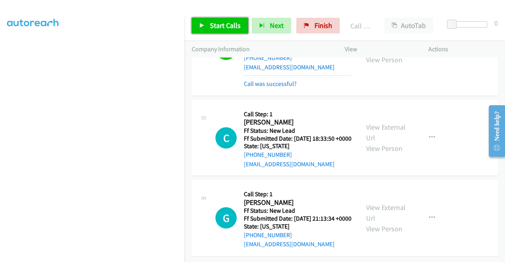
click at [219, 22] on span "Start Calls" at bounding box center [225, 25] width 31 height 9
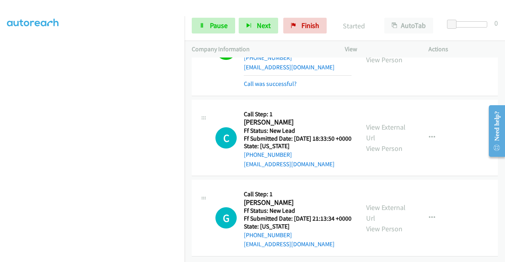
scroll to position [1903, 0]
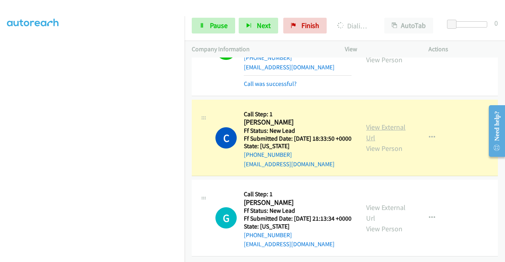
click at [380, 142] on link "View External Url" at bounding box center [385, 133] width 39 height 20
click at [0, 149] on aside "Dialing Mode: Power | Switch to Preview My Lists" at bounding box center [92, 60] width 185 height 437
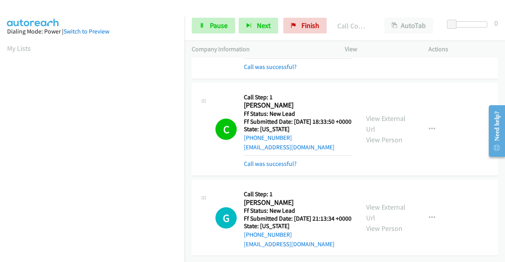
scroll to position [1951, 0]
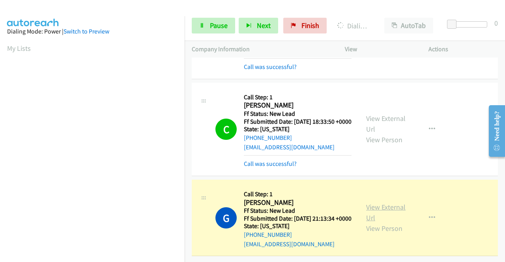
click at [384, 203] on link "View External Url" at bounding box center [385, 213] width 39 height 20
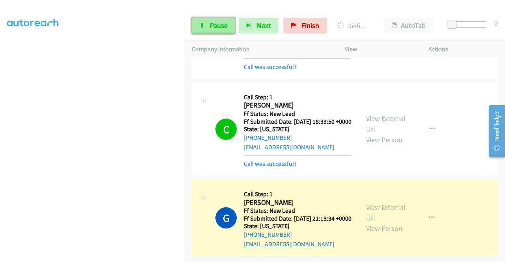
click at [211, 21] on span "Pause" at bounding box center [219, 25] width 18 height 9
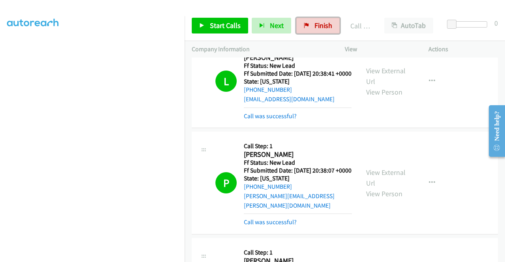
scroll to position [448, 0]
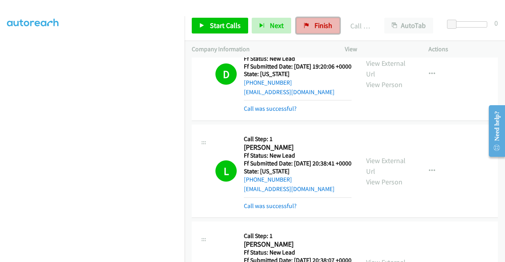
click at [319, 23] on span "Finish" at bounding box center [323, 25] width 18 height 9
